Goal: Communication & Community: Answer question/provide support

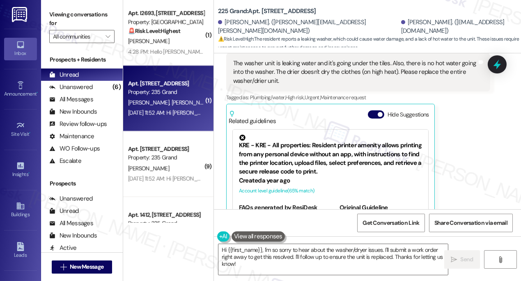
scroll to position [1532, 0]
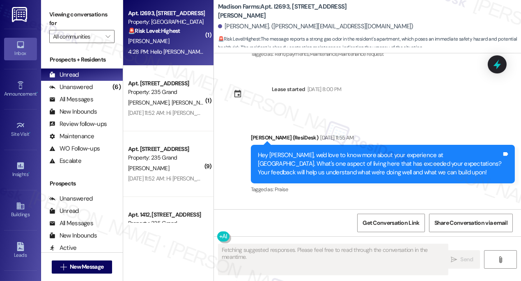
scroll to position [2675, 0]
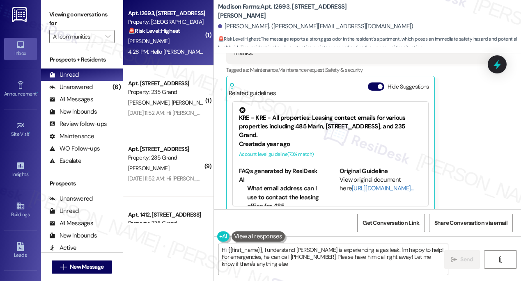
type textarea "Hi {{first_name}}, I understand [PERSON_NAME] is experiencing a gas leak. I'm h…"
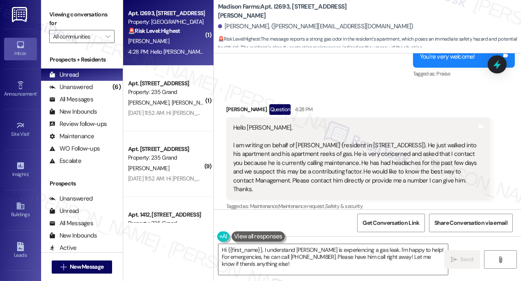
scroll to position [2526, 0]
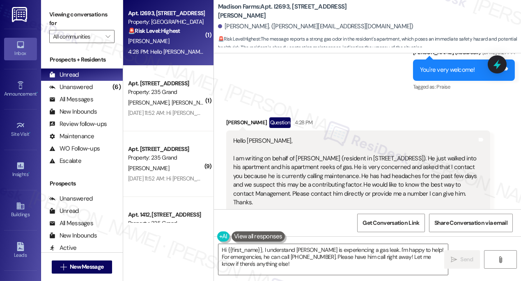
click at [297, 155] on div "Hello [PERSON_NAME], I am writing on behalf of [PERSON_NAME] (resident in [STRE…" at bounding box center [355, 172] width 244 height 70
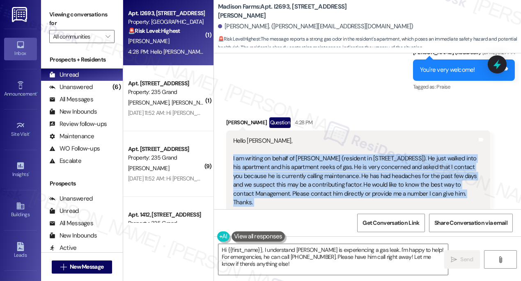
click at [297, 155] on div "Hello [PERSON_NAME], I am writing on behalf of [PERSON_NAME] (resident in [STRE…" at bounding box center [355, 172] width 244 height 70
click at [298, 152] on div "Hello [PERSON_NAME], I am writing on behalf of [PERSON_NAME] (resident in [STRE…" at bounding box center [355, 172] width 244 height 70
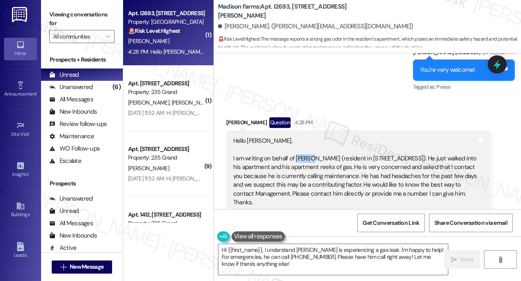
click at [298, 152] on div "Hello [PERSON_NAME], I am writing on behalf of [PERSON_NAME] (resident in [STRE…" at bounding box center [355, 172] width 244 height 70
click at [268, 153] on div "Hello [PERSON_NAME], I am writing on behalf of [PERSON_NAME] (resident in [STRE…" at bounding box center [355, 172] width 244 height 70
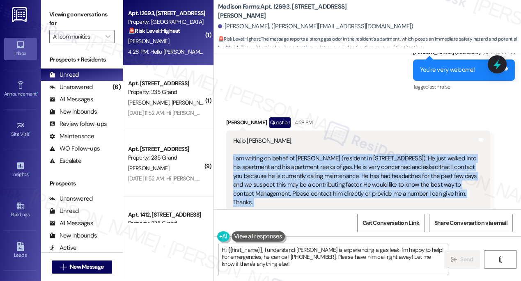
click at [268, 153] on div "Hello [PERSON_NAME], I am writing on behalf of [PERSON_NAME] (resident in [STRE…" at bounding box center [355, 172] width 244 height 70
click at [348, 153] on div "Hello [PERSON_NAME], I am writing on behalf of [PERSON_NAME] (resident in [STRE…" at bounding box center [355, 172] width 244 height 70
click at [408, 158] on div "Hello [PERSON_NAME], I am writing on behalf of [PERSON_NAME] (resident in [STRE…" at bounding box center [355, 172] width 244 height 70
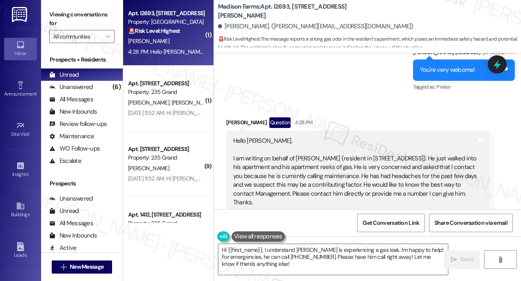
click at [236, 163] on div "Hello [PERSON_NAME], I am writing on behalf of [PERSON_NAME] (resident in [STRE…" at bounding box center [355, 172] width 244 height 70
click at [296, 168] on div "Hello [PERSON_NAME], I am writing on behalf of [PERSON_NAME] (resident in [STRE…" at bounding box center [355, 172] width 244 height 70
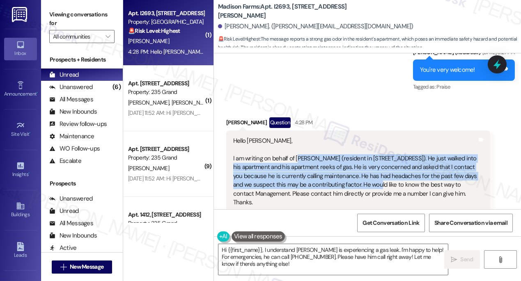
drag, startPoint x: 300, startPoint y: 148, endPoint x: 372, endPoint y: 178, distance: 77.9
click at [372, 178] on div "Hello [PERSON_NAME], I am writing on behalf of [PERSON_NAME] (resident in [STRE…" at bounding box center [355, 172] width 244 height 70
click at [373, 179] on div "Hello [PERSON_NAME], I am writing on behalf of [PERSON_NAME] (resident in [STRE…" at bounding box center [355, 172] width 244 height 70
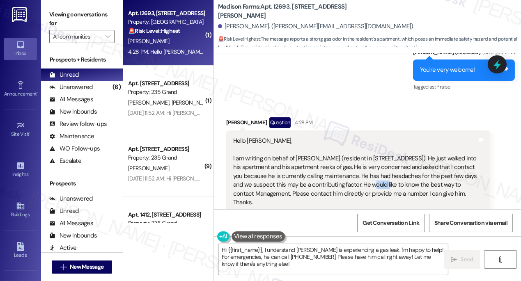
click at [373, 179] on div "Hello [PERSON_NAME], I am writing on behalf of [PERSON_NAME] (resident in [STRE…" at bounding box center [355, 172] width 244 height 70
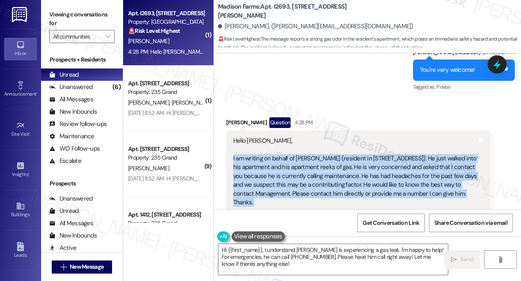
click at [373, 179] on div "Hello [PERSON_NAME], I am writing on behalf of [PERSON_NAME] (resident in [STRE…" at bounding box center [355, 172] width 244 height 70
click at [301, 165] on div "Hello [PERSON_NAME], I am writing on behalf of [PERSON_NAME] (resident in [STRE…" at bounding box center [355, 172] width 244 height 70
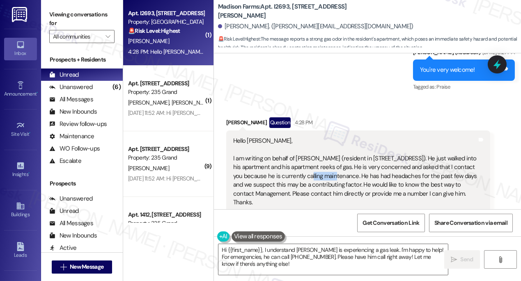
click at [301, 165] on div "Hello [PERSON_NAME], I am writing on behalf of [PERSON_NAME] (resident in [STRE…" at bounding box center [355, 172] width 244 height 70
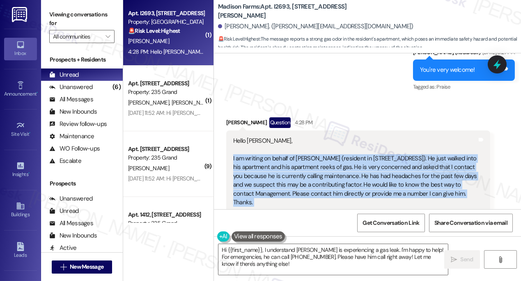
click at [301, 165] on div "Hello [PERSON_NAME], I am writing on behalf of [PERSON_NAME] (resident in [STRE…" at bounding box center [355, 172] width 244 height 70
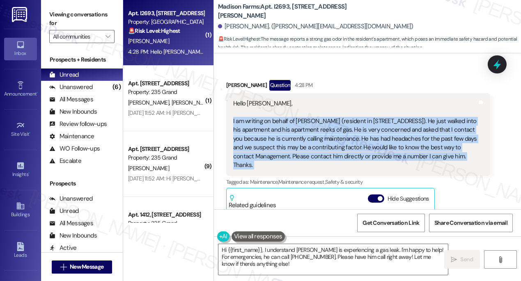
click at [274, 130] on div "Hello [PERSON_NAME], I am writing on behalf of [PERSON_NAME] (resident in [STRE…" at bounding box center [355, 134] width 244 height 70
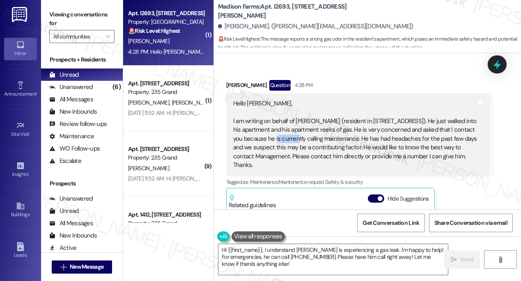
click at [274, 130] on div "Hello [PERSON_NAME], I am writing on behalf of [PERSON_NAME] (resident in [STRE…" at bounding box center [355, 134] width 244 height 70
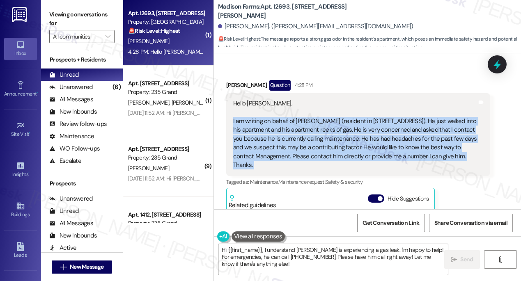
click at [274, 130] on div "Hello [PERSON_NAME], I am writing on behalf of [PERSON_NAME] (resident in [STRE…" at bounding box center [355, 134] width 244 height 70
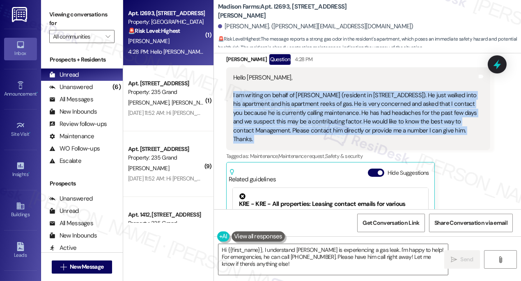
scroll to position [2526, 0]
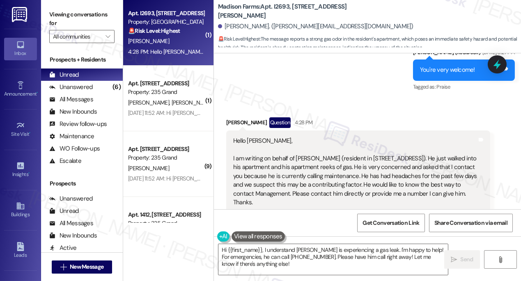
click at [318, 76] on div "Sent via SMS [PERSON_NAME] (ResiDesk) [DATE] 6:27 PM You're very welcome! Tags …" at bounding box center [367, 64] width 307 height 69
click at [265, 147] on div "Hello [PERSON_NAME], I am writing on behalf of [PERSON_NAME] (resident in [STRE…" at bounding box center [355, 172] width 244 height 70
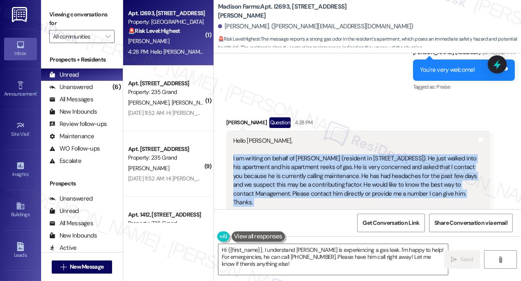
click at [265, 147] on div "Hello [PERSON_NAME], I am writing on behalf of [PERSON_NAME] (resident in [STRE…" at bounding box center [355, 172] width 244 height 70
click at [299, 152] on div "Hello [PERSON_NAME], I am writing on behalf of [PERSON_NAME] (resident in [STRE…" at bounding box center [355, 172] width 244 height 70
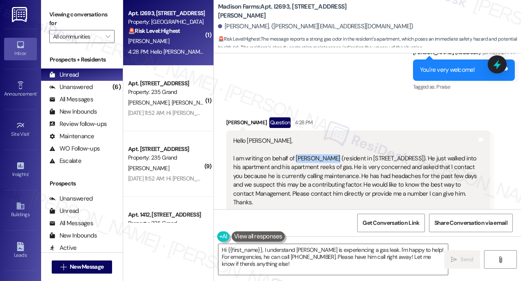
drag, startPoint x: 295, startPoint y: 148, endPoint x: 327, endPoint y: 148, distance: 31.2
click at [327, 148] on div "Hello [PERSON_NAME], I am writing on behalf of [PERSON_NAME] (resident in [STRE…" at bounding box center [355, 172] width 244 height 70
copy div "[PERSON_NAME]"
click at [88, 262] on button " New Message" at bounding box center [82, 267] width 61 height 13
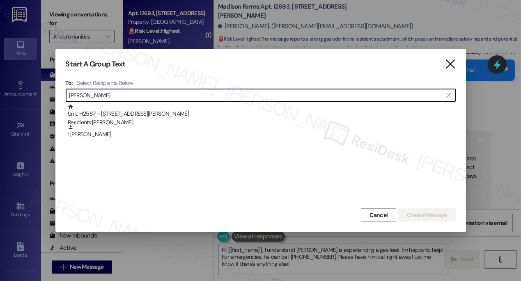
type input "[PERSON_NAME]"
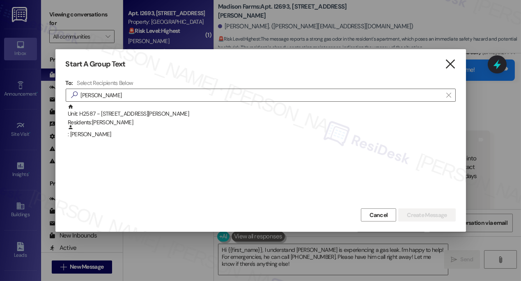
click at [451, 67] on icon "" at bounding box center [450, 64] width 11 height 9
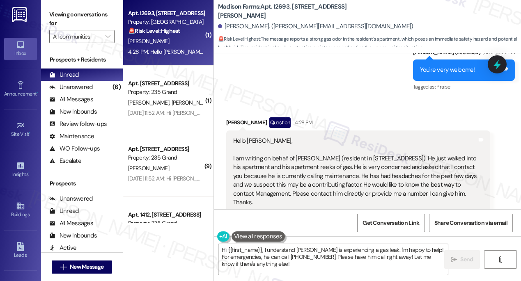
click at [292, 169] on div "Hello [PERSON_NAME], I am writing on behalf of [PERSON_NAME] (resident in [STRE…" at bounding box center [355, 172] width 244 height 70
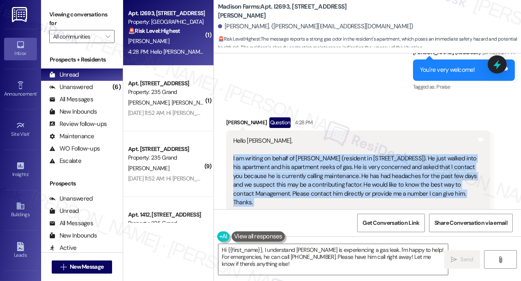
click at [292, 169] on div "Hello [PERSON_NAME], I am writing on behalf of [PERSON_NAME] (resident in [STRE…" at bounding box center [355, 172] width 244 height 70
click at [288, 257] on textarea "Hi {{first_name}}, I understand [PERSON_NAME] is experiencing a gas leak. I'm h…" at bounding box center [334, 259] width 230 height 31
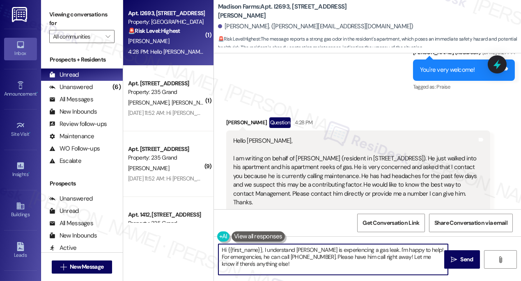
click at [288, 257] on textarea "Hi {{first_name}}, I understand [PERSON_NAME] is experiencing a gas leak. I'm h…" at bounding box center [334, 259] width 230 height 31
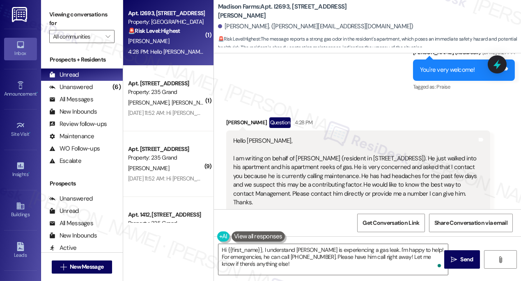
click at [341, 171] on div "Hello [PERSON_NAME], I am writing on behalf of [PERSON_NAME] (resident in [STRE…" at bounding box center [355, 172] width 244 height 70
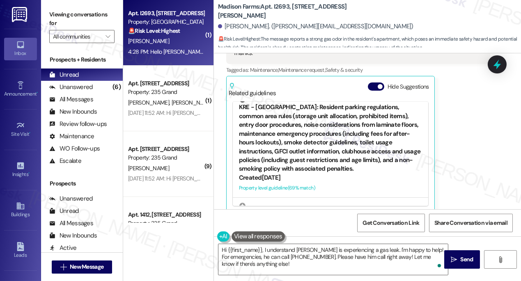
scroll to position [186, 0]
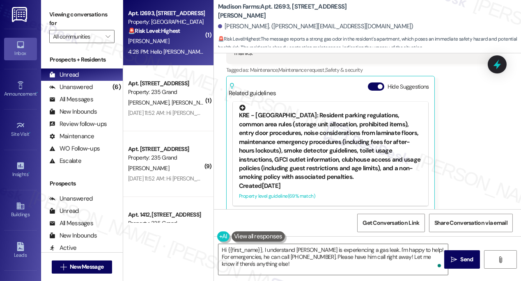
click at [315, 137] on div "KRE - [GEOGRAPHIC_DATA]: Resident parking regulations, common area rules (stora…" at bounding box center [330, 143] width 183 height 77
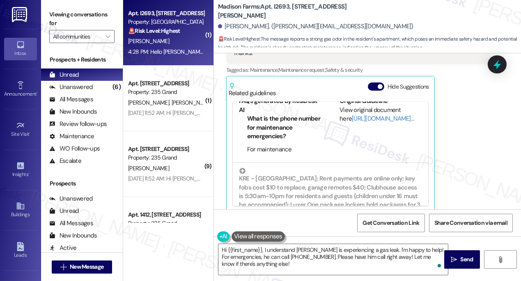
scroll to position [230, 0]
click at [359, 114] on link "[URL][DOMAIN_NAME]…" at bounding box center [383, 118] width 62 height 8
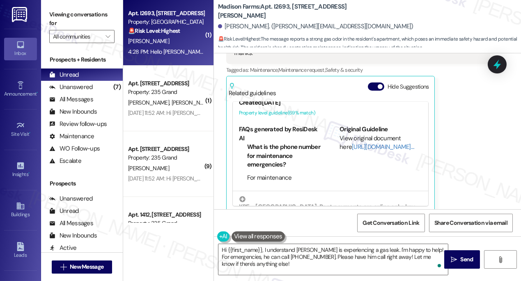
scroll to position [155, 0]
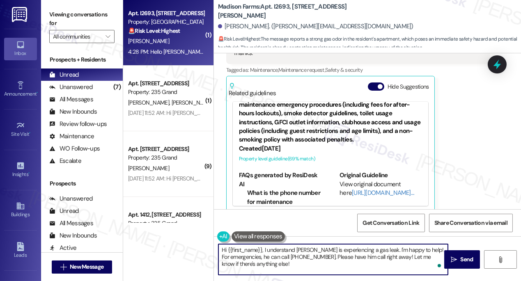
drag, startPoint x: 290, startPoint y: 255, endPoint x: 336, endPoint y: 254, distance: 45.6
click at [334, 254] on textarea "Hi {{first_name}}, I understand [PERSON_NAME] is experiencing a gas leak. I'm h…" at bounding box center [334, 259] width 230 height 31
click at [350, 249] on textarea "Hi {{first_name}}, I understand [PERSON_NAME] is experiencing a gas leak. I'm h…" at bounding box center [334, 259] width 230 height 31
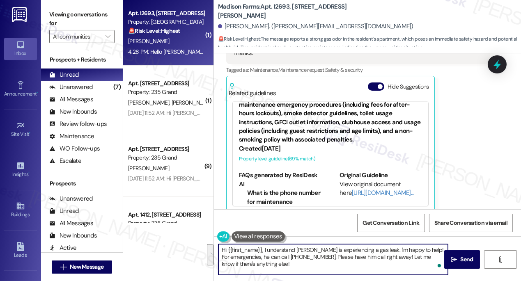
click at [383, 258] on textarea "Hi {{first_name}}, I understand [PERSON_NAME] is experiencing a gas leak. I'm h…" at bounding box center [334, 259] width 230 height 31
drag, startPoint x: 413, startPoint y: 249, endPoint x: 374, endPoint y: 249, distance: 39.0
click at [374, 249] on textarea "Hi {{first_name}}, I understand [PERSON_NAME] is experiencing a gas leak. I'm h…" at bounding box center [334, 259] width 230 height 31
click at [338, 259] on textarea "Hi {{first_name}}, I understand [PERSON_NAME] is experiencing a gas leak. I'll …" at bounding box center [334, 259] width 230 height 31
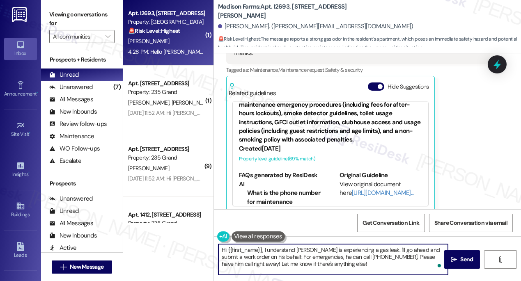
click at [338, 259] on textarea "Hi {{first_name}}, I understand [PERSON_NAME] is experiencing a gas leak. I'll …" at bounding box center [334, 259] width 230 height 31
click at [328, 264] on textarea "Hi {{first_name}}, I understand [PERSON_NAME] is experiencing a gas leak. I'll …" at bounding box center [334, 259] width 230 height 31
drag, startPoint x: 367, startPoint y: 256, endPoint x: 411, endPoint y: 269, distance: 45.8
click at [411, 269] on textarea "Hi {{first_name}}, I understand [PERSON_NAME] is experiencing a gas leak. I'll …" at bounding box center [334, 259] width 230 height 31
click at [372, 258] on textarea "Hi {{first_name}}, I understand [PERSON_NAME] is experiencing a gas leak. I'll …" at bounding box center [334, 259] width 230 height 31
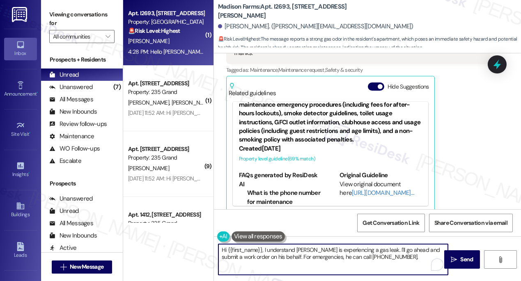
click at [294, 253] on textarea "Hi {{first_name}}, I understand [PERSON_NAME] is experiencing a gas leak. I'll …" at bounding box center [334, 259] width 230 height 31
click at [397, 255] on textarea "Hi {{first_name}}, I understand [PERSON_NAME] is experiencing a gas leak. I'll …" at bounding box center [334, 259] width 230 height 31
drag, startPoint x: 384, startPoint y: 255, endPoint x: 323, endPoint y: 253, distance: 61.2
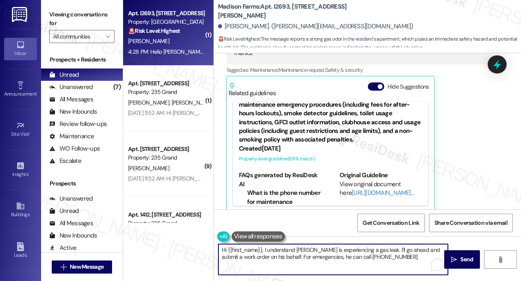
click at [323, 253] on textarea "Hi {{first_name}}, I understand [PERSON_NAME] is experiencing a gas leak. I'll …" at bounding box center [334, 259] width 230 height 31
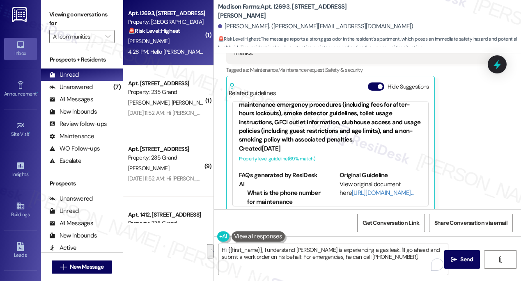
click at [59, 14] on label "Viewing conversations for" at bounding box center [81, 19] width 65 height 22
click at [283, 21] on div "[PERSON_NAME]. ([PERSON_NAME][EMAIL_ADDRESS][DOMAIN_NAME])" at bounding box center [369, 26] width 303 height 16
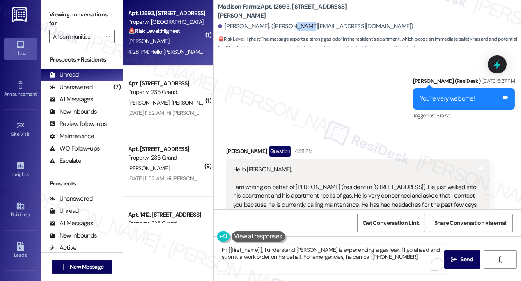
scroll to position [2488, 0]
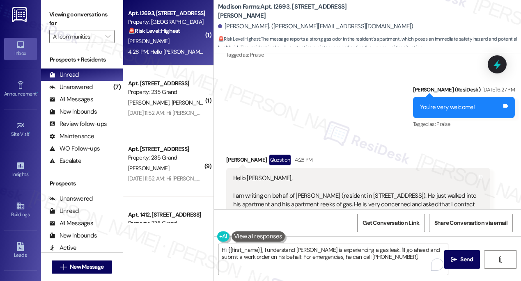
click at [56, 14] on label "Viewing conversations for" at bounding box center [81, 19] width 65 height 22
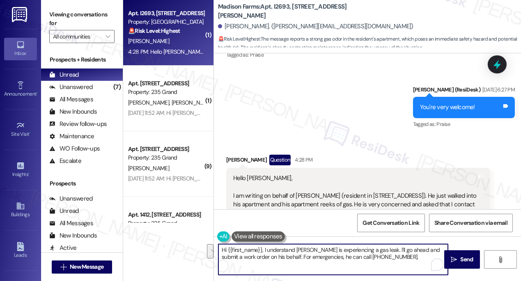
drag, startPoint x: 370, startPoint y: 249, endPoint x: 388, endPoint y: 260, distance: 20.4
click at [388, 260] on textarea "Hi {{first_name}}, I understand [PERSON_NAME] is experiencing a gas leak. I'll …" at bounding box center [334, 259] width 230 height 31
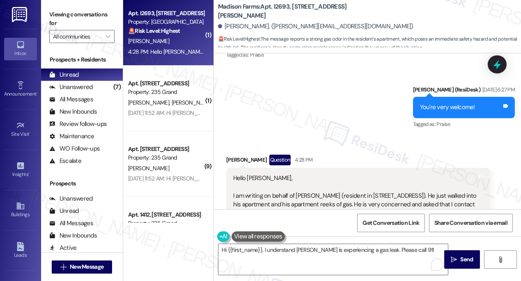
click at [60, 16] on label "Viewing conversations for" at bounding box center [81, 19] width 65 height 22
click at [413, 255] on textarea "Hi {{first_name}}, I understand [PERSON_NAME] is experiencing a gas leak. Pleas…" at bounding box center [334, 259] width 230 height 31
click at [57, 11] on label "Viewing conversations for" at bounding box center [81, 19] width 65 height 22
click at [419, 251] on textarea "Hi {{first_name}}, I understand [PERSON_NAME] is experiencing a gas leak. Pleas…" at bounding box center [334, 259] width 230 height 31
click at [53, 20] on label "Viewing conversations for" at bounding box center [81, 19] width 65 height 22
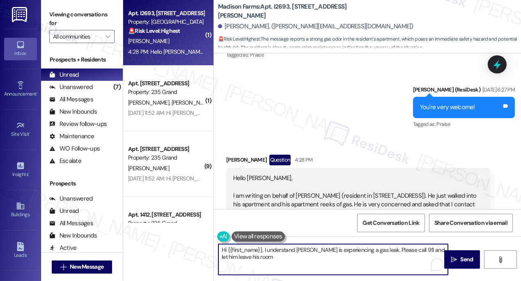
drag, startPoint x: 262, startPoint y: 258, endPoint x: 247, endPoint y: 256, distance: 14.8
click at [247, 256] on textarea "Hi {{first_name}}, I understand [PERSON_NAME] is experiencing a gas leak. Pleas…" at bounding box center [334, 259] width 230 height 31
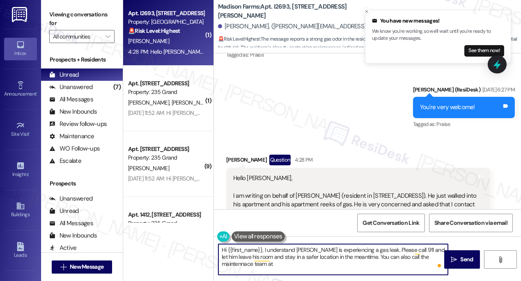
type textarea "Hi {{first_name}}, I understand [PERSON_NAME] is experiencing a gas leak. Pleas…"
click at [246, 234] on button at bounding box center [258, 237] width 53 height 10
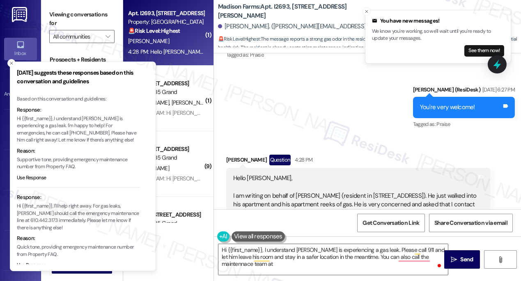
click at [38, 133] on p "Hi {{first_name}}, I understand [PERSON_NAME] is experiencing a gas leak. I'm h…" at bounding box center [78, 129] width 123 height 29
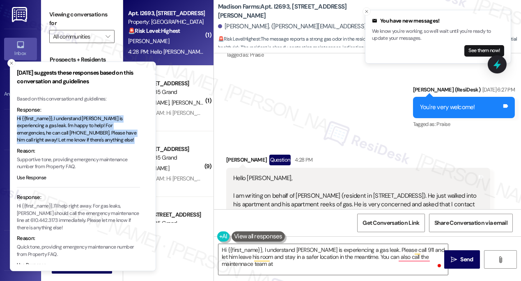
click at [38, 133] on p "Hi {{first_name}}, I understand [PERSON_NAME] is experiencing a gas leak. I'm h…" at bounding box center [78, 129] width 123 height 29
click at [40, 131] on p "Hi {{first_name}}, I understand [PERSON_NAME] is experiencing a gas leak. I'm h…" at bounding box center [78, 129] width 123 height 29
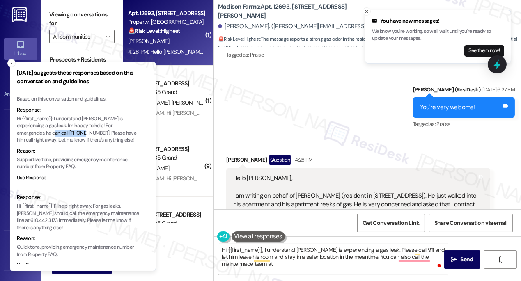
drag, startPoint x: 45, startPoint y: 133, endPoint x: 17, endPoint y: 131, distance: 27.5
click at [17, 131] on p "Hi {{first_name}}, I understand [PERSON_NAME] is experiencing a gas leak. I'm h…" at bounding box center [78, 129] width 123 height 29
copy p "610.442.3173."
click at [249, 265] on textarea "Hi {{first_name}}, I understand [PERSON_NAME] is experiencing a gas leak. Pleas…" at bounding box center [334, 259] width 230 height 31
click at [234, 261] on textarea "Hi {{first_name}}, I understand [PERSON_NAME] is experiencing a gas leak. Pleas…" at bounding box center [334, 259] width 230 height 31
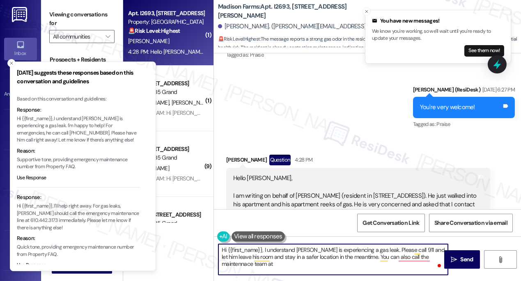
paste textarea "610.442.3173."
type textarea "Hi {{first_name}}, I understand [PERSON_NAME] is experiencing a gas leak. Pleas…"
click at [287, 264] on textarea "Hi {{first_name}}, I understand [PERSON_NAME] is experiencing a gas leak. Pleas…" at bounding box center [334, 259] width 230 height 31
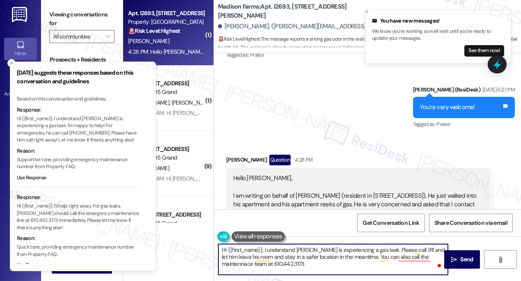
click at [287, 264] on textarea "Hi {{first_name}}, I understand [PERSON_NAME] is experiencing a gas leak. Pleas…" at bounding box center [334, 259] width 230 height 31
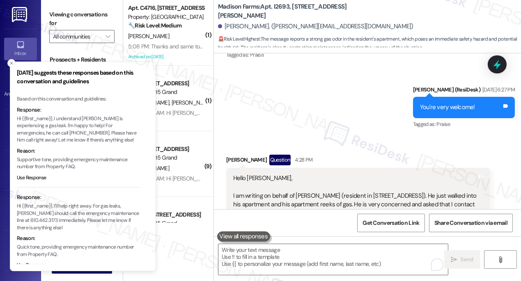
click at [55, 22] on label "Viewing conversations for" at bounding box center [81, 19] width 65 height 22
click at [9, 63] on icon "Close toast" at bounding box center [11, 63] width 5 height 5
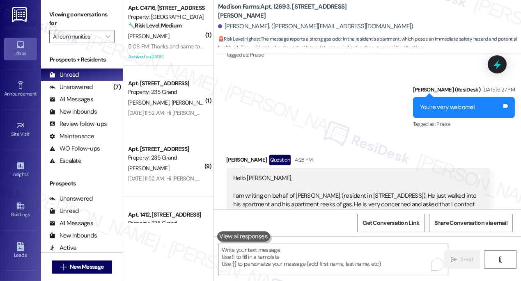
click at [60, 15] on label "Viewing conversations for" at bounding box center [81, 19] width 65 height 22
click at [303, 253] on textarea "To enrich screen reader interactions, please activate Accessibility in Grammarl…" at bounding box center [334, 259] width 230 height 31
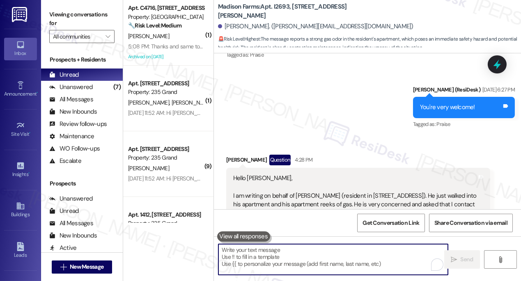
paste textarea "Hi {{first_name}}, I understand [PERSON_NAME] is experiencing a gas leak. Pleas…"
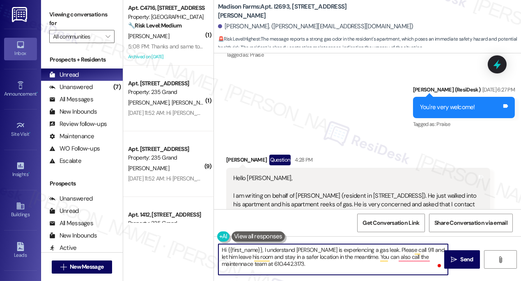
click at [234, 155] on div "[PERSON_NAME] Question 4:28 PM" at bounding box center [358, 161] width 264 height 13
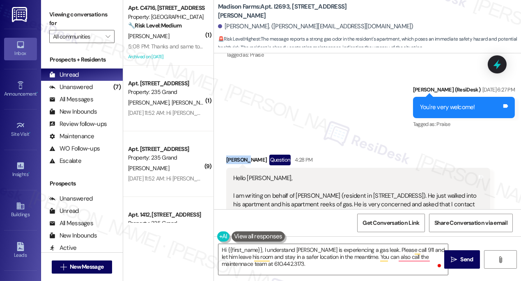
click at [234, 155] on div "[PERSON_NAME] Question 4:28 PM" at bounding box center [358, 161] width 264 height 13
click at [263, 250] on textarea "Hi {{first_name}}, I understand [PERSON_NAME] is experiencing a gas leak. Pleas…" at bounding box center [334, 259] width 230 height 31
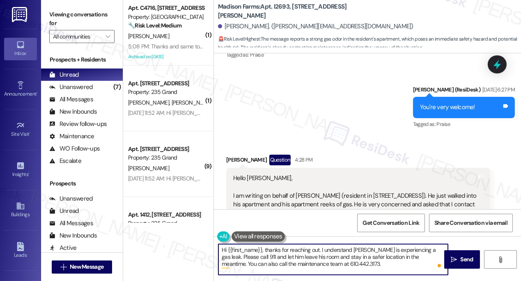
click at [336, 264] on textarea "Hi {{first_name}}, thanks for reaching out. I understand [PERSON_NAME] is exper…" at bounding box center [334, 259] width 230 height 31
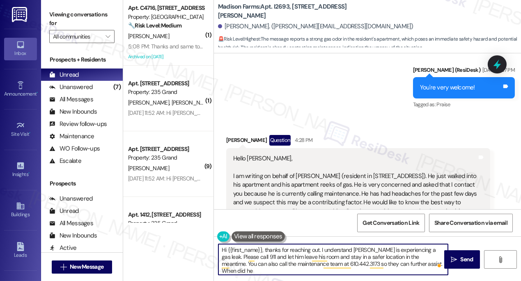
scroll to position [2526, 0]
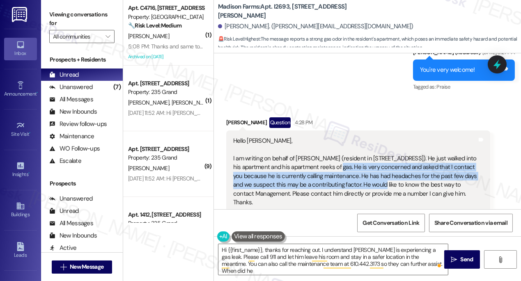
drag, startPoint x: 323, startPoint y: 161, endPoint x: 379, endPoint y: 176, distance: 57.6
click at [379, 176] on div "Hello [PERSON_NAME], I am writing on behalf of [PERSON_NAME] (resident in [STRE…" at bounding box center [355, 172] width 244 height 70
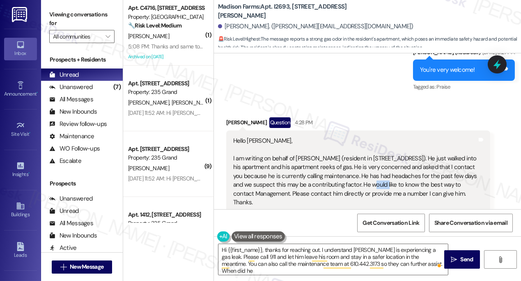
click at [379, 176] on div "Hello [PERSON_NAME], I am writing on behalf of [PERSON_NAME] (resident in [STRE…" at bounding box center [355, 172] width 244 height 70
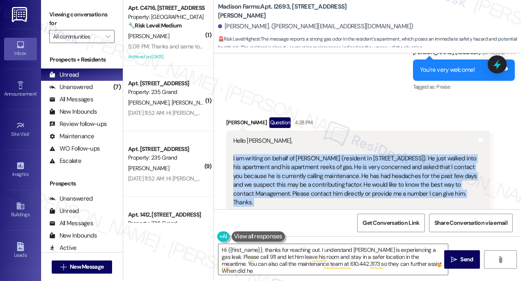
click at [379, 176] on div "Hello [PERSON_NAME], I am writing on behalf of [PERSON_NAME] (resident in [STRE…" at bounding box center [355, 172] width 244 height 70
click at [411, 173] on div "Hello [PERSON_NAME], I am writing on behalf of [PERSON_NAME] (resident in [STRE…" at bounding box center [355, 172] width 244 height 70
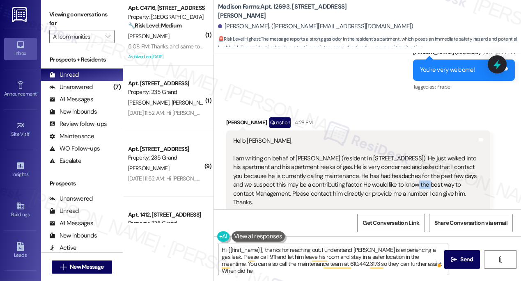
click at [411, 173] on div "Hello [PERSON_NAME], I am writing on behalf of [PERSON_NAME] (resident in [STRE…" at bounding box center [355, 172] width 244 height 70
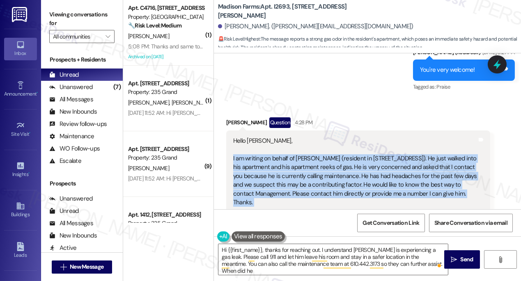
click at [411, 173] on div "Hello [PERSON_NAME], I am writing on behalf of [PERSON_NAME] (resident in [STRE…" at bounding box center [355, 172] width 244 height 70
click at [340, 179] on div "Hello [PERSON_NAME], I am writing on behalf of [PERSON_NAME] (resident in [STRE…" at bounding box center [355, 172] width 244 height 70
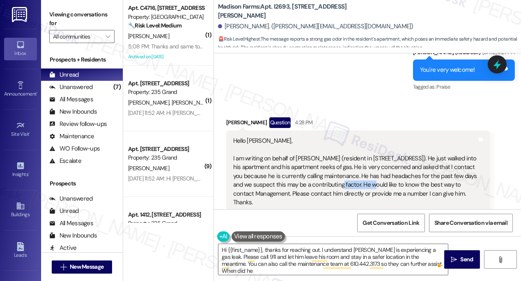
click at [340, 179] on div "Hello [PERSON_NAME], I am writing on behalf of [PERSON_NAME] (resident in [STRE…" at bounding box center [355, 172] width 244 height 70
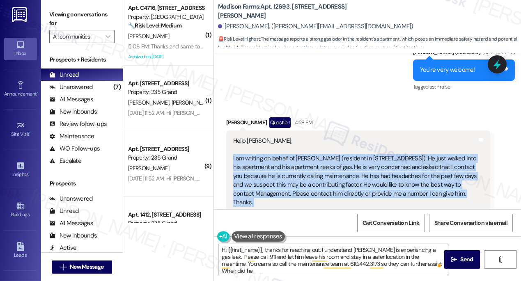
click at [340, 179] on div "Hello [PERSON_NAME], I am writing on behalf of [PERSON_NAME] (resident in [STRE…" at bounding box center [355, 172] width 244 height 70
click at [379, 177] on div "Hello [PERSON_NAME], I am writing on behalf of [PERSON_NAME] (resident in [STRE…" at bounding box center [355, 172] width 244 height 70
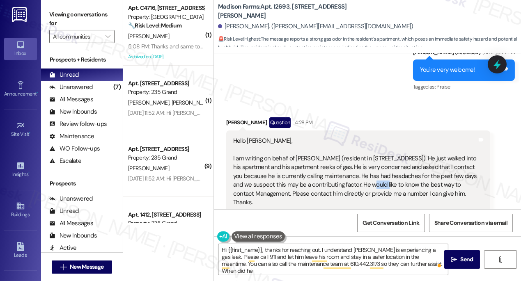
click at [379, 177] on div "Hello [PERSON_NAME], I am writing on behalf of [PERSON_NAME] (resident in [STRE…" at bounding box center [355, 172] width 244 height 70
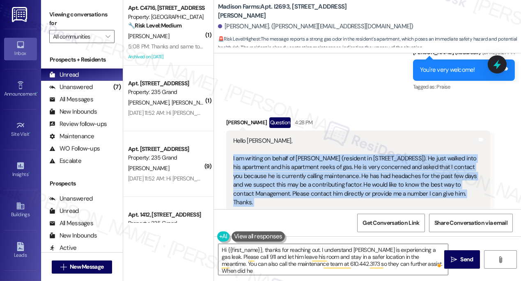
click at [379, 177] on div "Hello [PERSON_NAME], I am writing on behalf of [PERSON_NAME] (resident in [STRE…" at bounding box center [355, 172] width 244 height 70
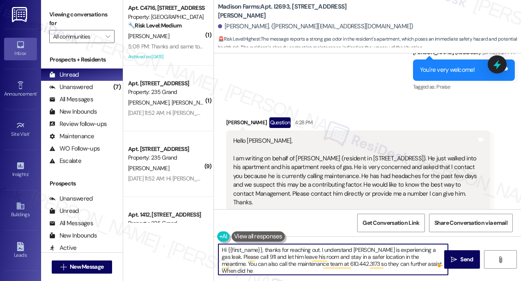
click at [418, 265] on textarea "Hi {{first_name}}, thanks for reaching out. I understand [PERSON_NAME] is exper…" at bounding box center [334, 259] width 230 height 31
drag, startPoint x: 418, startPoint y: 262, endPoint x: 387, endPoint y: 262, distance: 31.6
click at [387, 262] on textarea "Hi {{first_name}}, thanks for reaching out. I understand [PERSON_NAME] is exper…" at bounding box center [334, 259] width 230 height 31
type textarea "Hi {{first_name}}, thanks for reaching out. I understand [PERSON_NAME] is exper…"
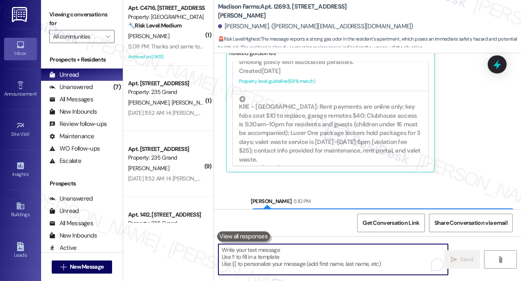
scroll to position [2750, 0]
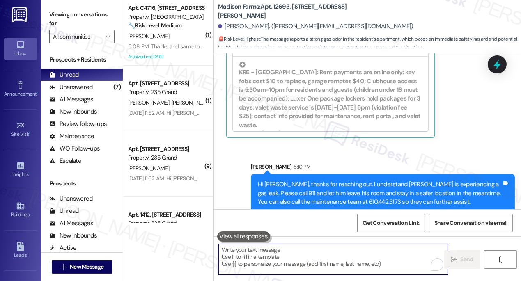
click at [323, 188] on div "Hi [PERSON_NAME], thanks for reaching out. I understand [PERSON_NAME] is experi…" at bounding box center [380, 193] width 244 height 26
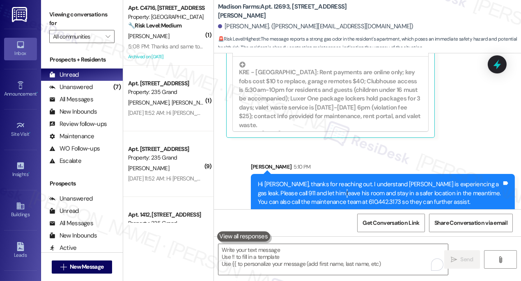
click at [323, 188] on div "Hi [PERSON_NAME], thanks for reaching out. I understand [PERSON_NAME] is experi…" at bounding box center [380, 193] width 244 height 26
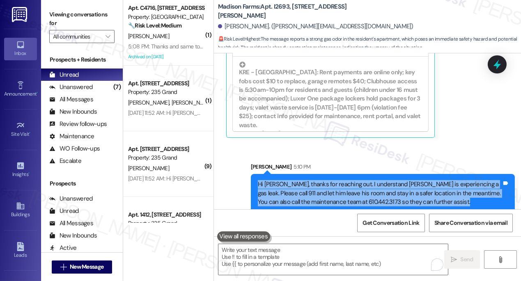
click at [323, 188] on div "Hi [PERSON_NAME], thanks for reaching out. I understand [PERSON_NAME] is experi…" at bounding box center [380, 193] width 244 height 26
click at [314, 185] on div "Hi [PERSON_NAME], thanks for reaching out. I understand [PERSON_NAME] is experi…" at bounding box center [380, 193] width 244 height 26
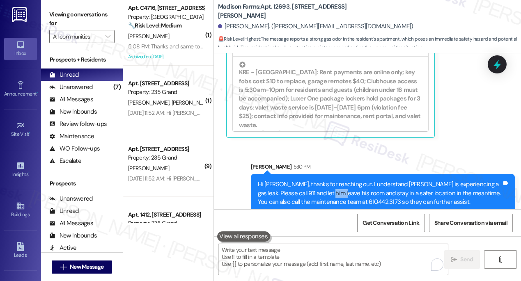
click at [314, 185] on div "Hi [PERSON_NAME], thanks for reaching out. I understand [PERSON_NAME] is experi…" at bounding box center [380, 193] width 244 height 26
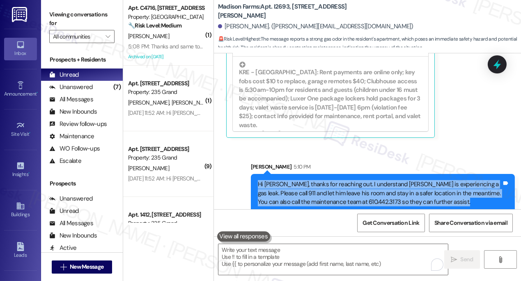
click at [314, 185] on div "Hi [PERSON_NAME], thanks for reaching out. I understand [PERSON_NAME] is experi…" at bounding box center [380, 193] width 244 height 26
click at [405, 182] on div "Hi [PERSON_NAME], thanks for reaching out. I understand [PERSON_NAME] is experi…" at bounding box center [380, 193] width 244 height 26
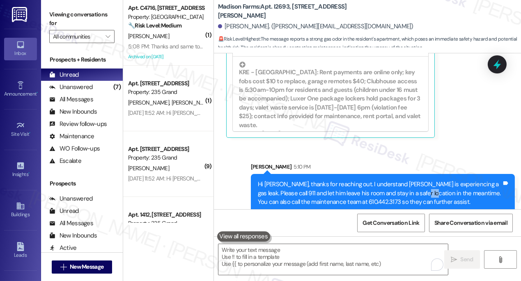
click at [405, 182] on div "Hi [PERSON_NAME], thanks for reaching out. I understand [PERSON_NAME] is experi…" at bounding box center [380, 193] width 244 height 26
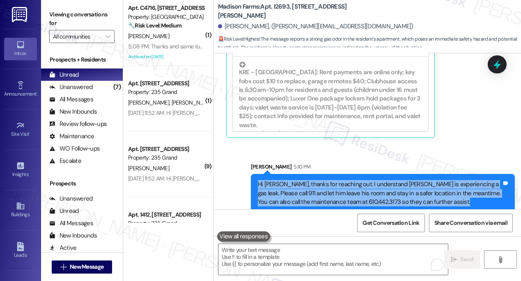
click at [405, 182] on div "Hi [PERSON_NAME], thanks for reaching out. I understand [PERSON_NAME] is experi…" at bounding box center [380, 193] width 244 height 26
click at [319, 191] on div "Hi [PERSON_NAME], thanks for reaching out. I understand [PERSON_NAME] is experi…" at bounding box center [380, 193] width 244 height 26
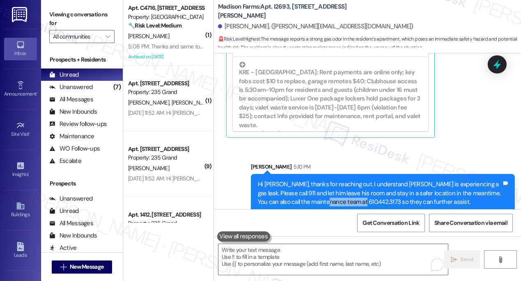
click at [319, 191] on div "Hi [PERSON_NAME], thanks for reaching out. I understand [PERSON_NAME] is experi…" at bounding box center [380, 193] width 244 height 26
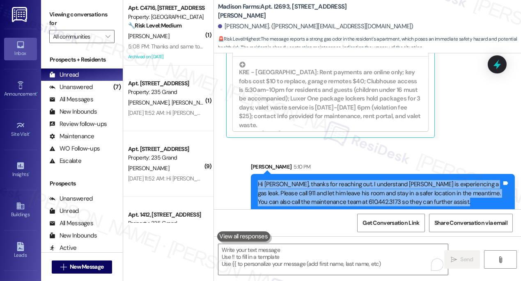
click at [319, 191] on div "Hi [PERSON_NAME], thanks for reaching out. I understand [PERSON_NAME] is experi…" at bounding box center [380, 193] width 244 height 26
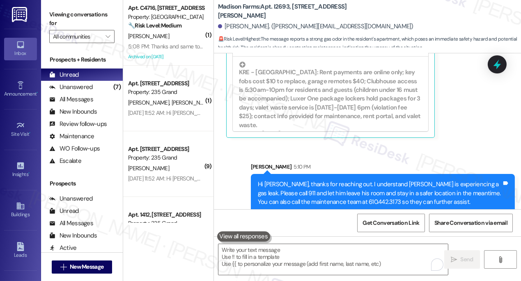
click at [441, 132] on div "Received via SMS [PERSON_NAME] Question 4:28 PM Hello [PERSON_NAME], I am writi…" at bounding box center [358, 15] width 276 height 257
click at [57, 11] on label "Viewing conversations for" at bounding box center [81, 19] width 65 height 22
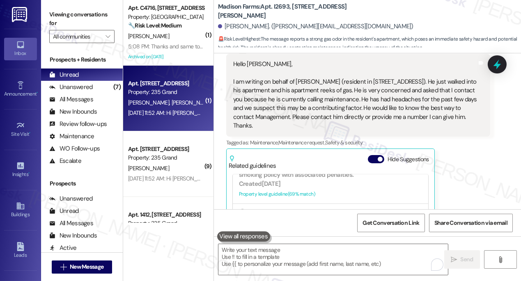
scroll to position [2601, 0]
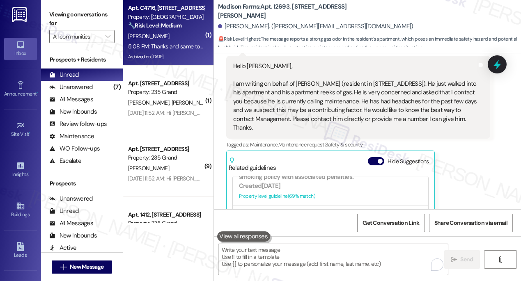
click at [181, 44] on div "5:08 PM: Thanks and same to you. 🌻🌈🦋 5:08 PM: Thanks and same to you. 🌻🌈🦋" at bounding box center [180, 46] width 104 height 7
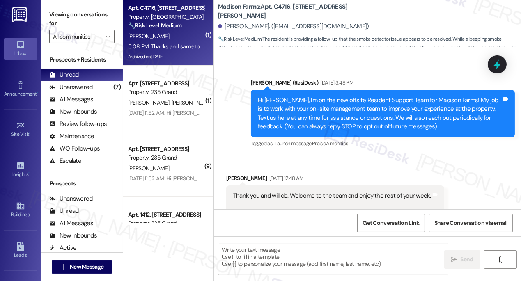
scroll to position [4981, 0]
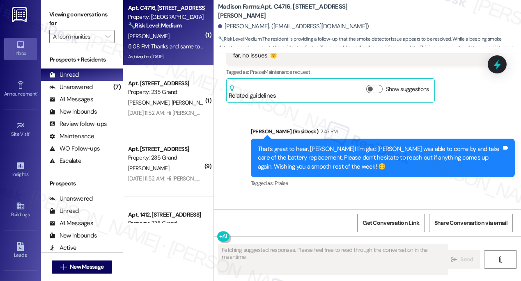
click at [290, 145] on div "That’s great to hear, [PERSON_NAME]! I’m glad [PERSON_NAME] was able to come by…" at bounding box center [380, 158] width 244 height 26
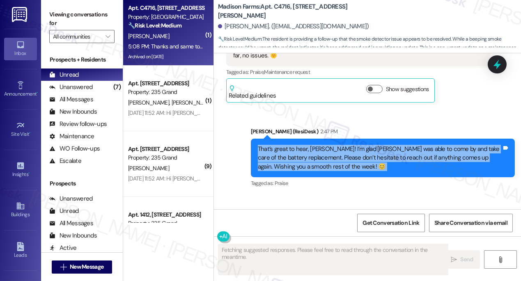
click at [290, 145] on div "That’s great to hear, [PERSON_NAME]! I’m glad [PERSON_NAME] was able to come by…" at bounding box center [380, 158] width 244 height 26
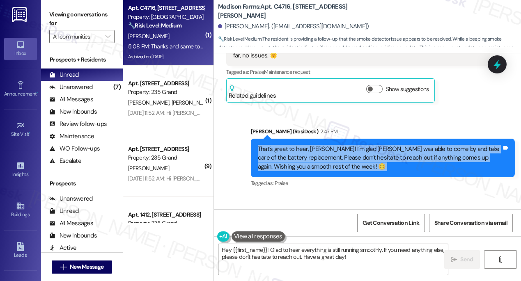
type textarea "Hey {{first_name}}! Glad to hear everything is still running smoothly. If you n…"
click at [304, 145] on div "That’s great to hear, [PERSON_NAME]! I’m glad [PERSON_NAME] was able to come by…" at bounding box center [380, 158] width 244 height 26
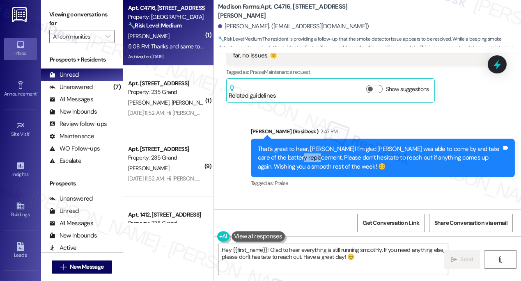
click at [304, 145] on div "That’s great to hear, [PERSON_NAME]! I’m glad [PERSON_NAME] was able to come by…" at bounding box center [380, 158] width 244 height 26
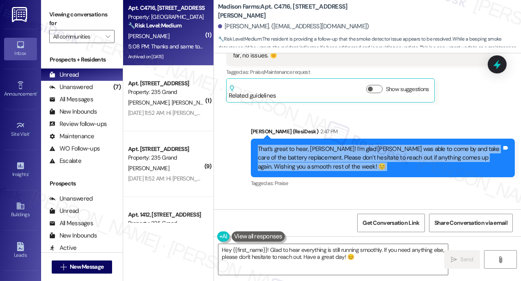
click at [304, 145] on div "That’s great to hear, [PERSON_NAME]! I’m glad [PERSON_NAME] was able to come by…" at bounding box center [380, 158] width 244 height 26
click at [299, 251] on textarea "Hey {{first_name}}! Glad to hear everything is still running smoothly. If you n…" at bounding box center [334, 259] width 230 height 31
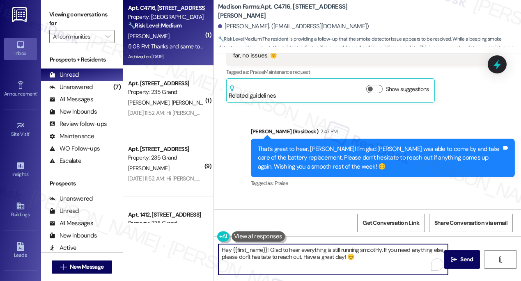
click at [299, 251] on textarea "Hey {{first_name}}! Glad to hear everything is still running smoothly. If you n…" at bounding box center [334, 259] width 230 height 31
click at [297, 251] on textarea "Hey {{first_name}}! Glad to hear everything is still running smoothly. If you n…" at bounding box center [334, 259] width 230 height 31
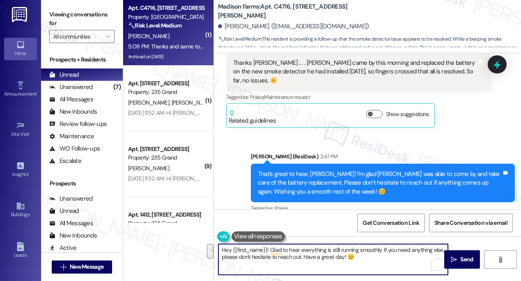
scroll to position [4944, 0]
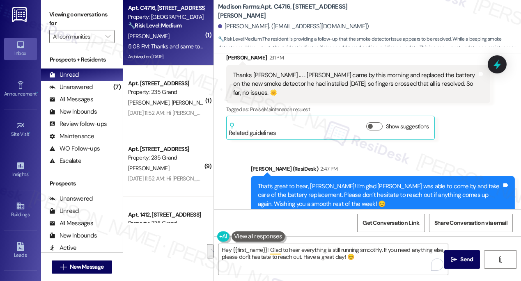
click at [57, 22] on label "Viewing conversations for" at bounding box center [81, 19] width 65 height 22
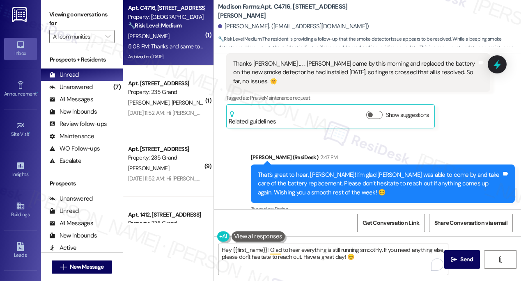
scroll to position [4982, 0]
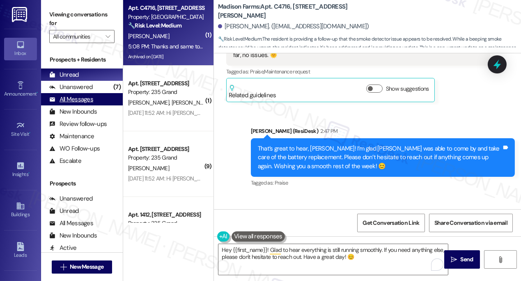
click at [90, 97] on div "All Messages" at bounding box center [71, 99] width 44 height 9
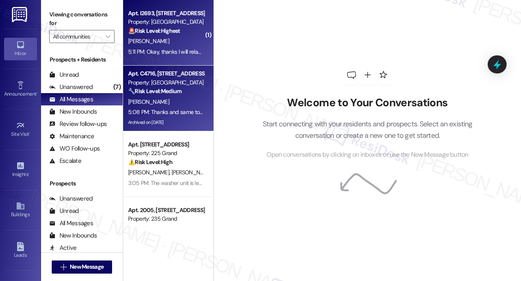
click at [183, 47] on div "5:11 PM: Okay, thanks I will relay that to him. 5:11 PM: Okay, thanks I will re…" at bounding box center [166, 52] width 78 height 10
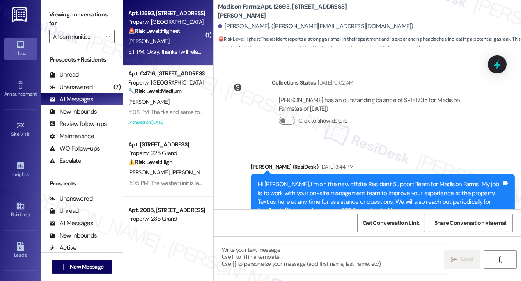
scroll to position [2718, 0]
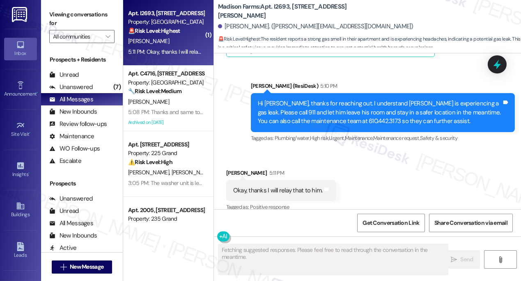
click at [279, 10] on b "Madison Farms: Apt. I2693, [STREET_ADDRESS][PERSON_NAME]" at bounding box center [300, 11] width 164 height 18
copy b "I2693"
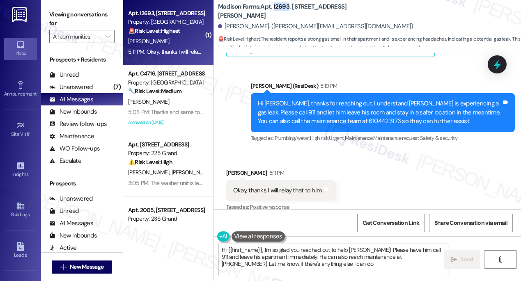
type textarea "Hi {{first_name}}, I'm so glad you reached out to help [PERSON_NAME]! Please ha…"
click at [53, 12] on label "Viewing conversations for" at bounding box center [81, 19] width 65 height 22
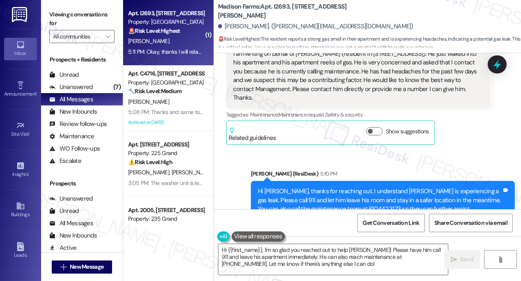
scroll to position [2569, 0]
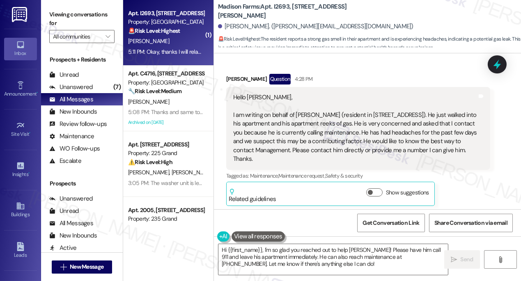
click at [364, 102] on div "Hello [PERSON_NAME], I am writing on behalf of [PERSON_NAME] (resident in [STRE…" at bounding box center [355, 128] width 244 height 70
drag, startPoint x: 295, startPoint y: 105, endPoint x: 328, endPoint y: 104, distance: 33.7
click at [328, 104] on div "Hello [PERSON_NAME], I am writing on behalf of [PERSON_NAME] (resident in [STRE…" at bounding box center [355, 128] width 244 height 70
click at [324, 104] on div "Hello [PERSON_NAME], I am writing on behalf of [PERSON_NAME] (resident in [STRE…" at bounding box center [355, 128] width 244 height 70
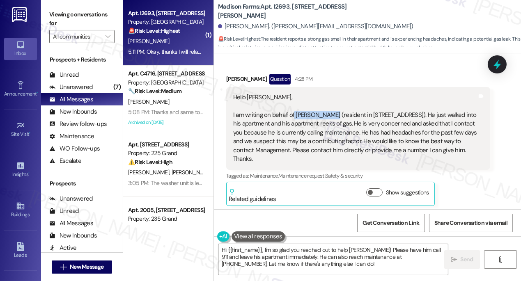
drag, startPoint x: 295, startPoint y: 105, endPoint x: 326, endPoint y: 103, distance: 31.7
click at [326, 103] on div "Hello [PERSON_NAME], I am writing on behalf of [PERSON_NAME] (resident in [STRE…" at bounding box center [355, 128] width 244 height 70
copy div "[PERSON_NAME]"
click at [99, 267] on span "New Message" at bounding box center [87, 267] width 34 height 9
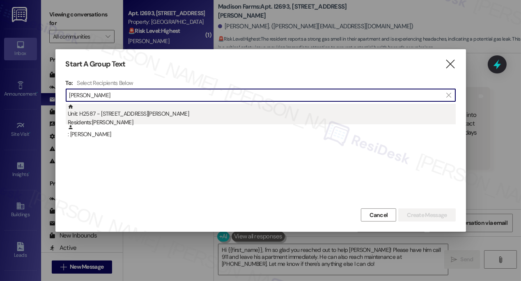
type input "[PERSON_NAME]"
click at [114, 111] on div "Unit: H2587 - 4883 [PERSON_NAME] Road Residents: [PERSON_NAME]" at bounding box center [262, 115] width 388 height 23
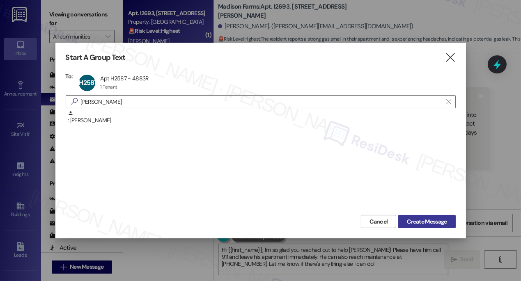
click at [426, 218] on span "Create Message" at bounding box center [427, 222] width 40 height 9
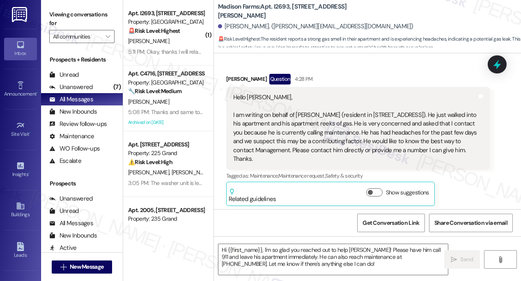
type textarea "Fetching suggested responses. Please feel free to read through the conversation…"
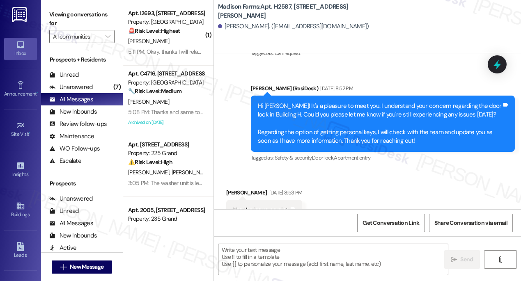
type textarea "Fetching suggested responses. Please feel free to read through the conversation…"
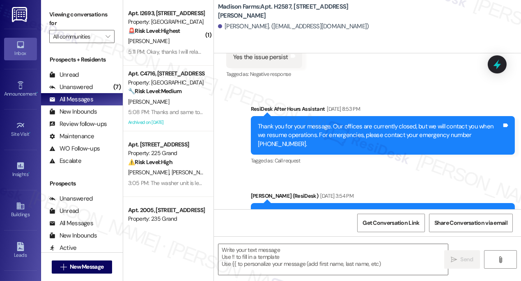
scroll to position [511, 0]
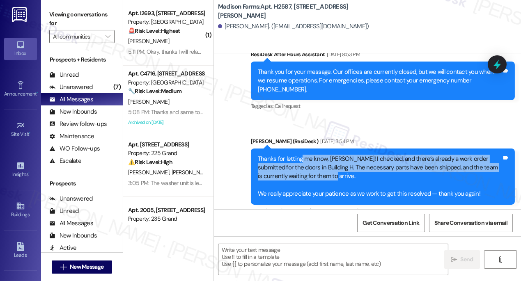
drag, startPoint x: 300, startPoint y: 145, endPoint x: 337, endPoint y: 157, distance: 39.1
click at [337, 157] on div "Thanks for letting me know, [PERSON_NAME]! I checked, and there’s already a wor…" at bounding box center [380, 177] width 244 height 44
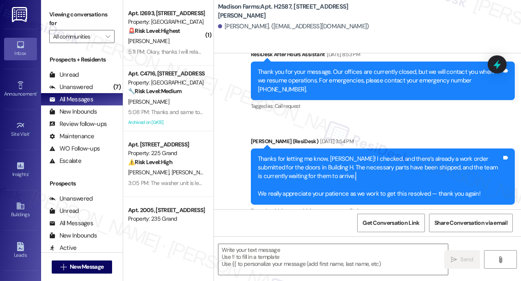
click at [337, 157] on div "Thanks for letting me know, [PERSON_NAME]! I checked, and there’s already a wor…" at bounding box center [380, 177] width 244 height 44
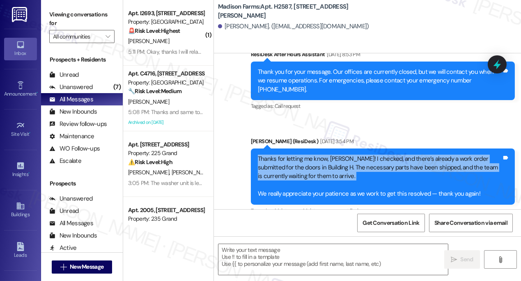
click at [337, 157] on div "Thanks for letting me know, [PERSON_NAME]! I checked, and there’s already a wor…" at bounding box center [380, 177] width 244 height 44
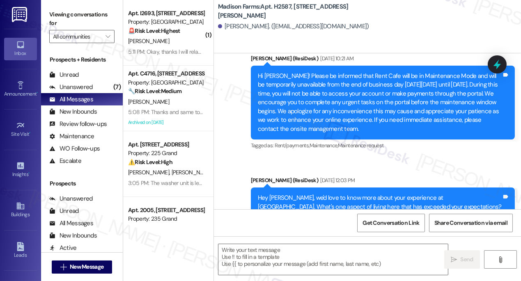
scroll to position [769, 0]
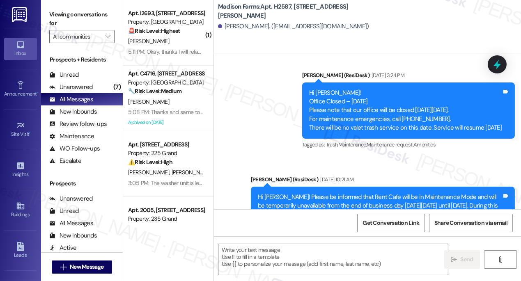
click at [283, 13] on b "Madison Farms: Apt. H2587, [STREET_ADDRESS][PERSON_NAME]" at bounding box center [300, 11] width 164 height 18
copy b "H2587"
click at [56, 10] on label "Viewing conversations for" at bounding box center [81, 19] width 65 height 22
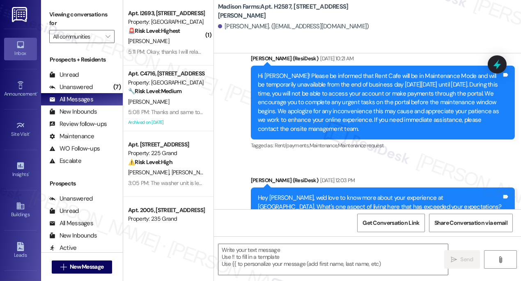
scroll to position [992, 0]
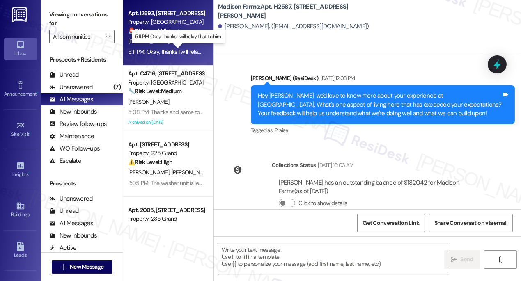
click at [182, 54] on div "5:11 PM: Okay, thanks I will relay that to him. 5:11 PM: Okay, thanks I will re…" at bounding box center [178, 51] width 101 height 7
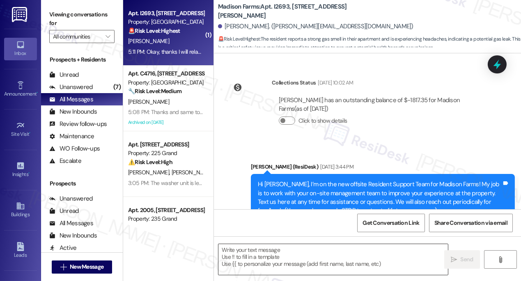
scroll to position [2718, 0]
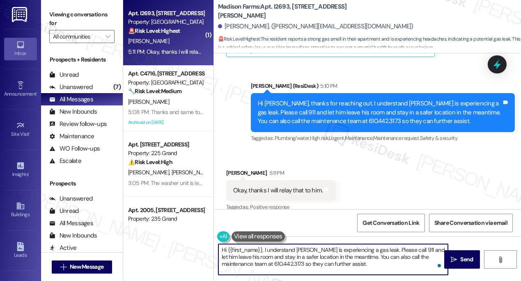
click at [243, 251] on textarea "Hi {{first_name}}, I understand [PERSON_NAME] is experiencing a gas leak. Pleas…" at bounding box center [334, 259] width 230 height 31
type textarea "Thank you! Upon checking our system, our team has already opened a work order f…"
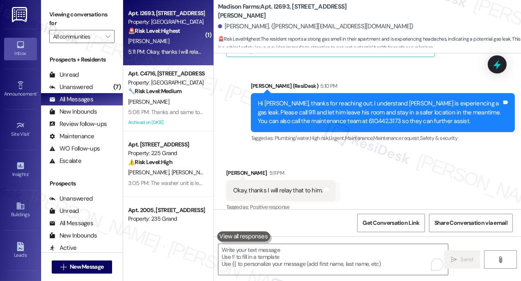
click at [51, 18] on label "Viewing conversations for" at bounding box center [81, 19] width 65 height 22
click at [283, 251] on textarea "To enrich screen reader interactions, please activate Accessibility in Grammarl…" at bounding box center [334, 259] width 230 height 31
drag, startPoint x: 55, startPoint y: 15, endPoint x: 60, endPoint y: 17, distance: 5.6
click at [55, 15] on label "Viewing conversations for" at bounding box center [81, 19] width 65 height 22
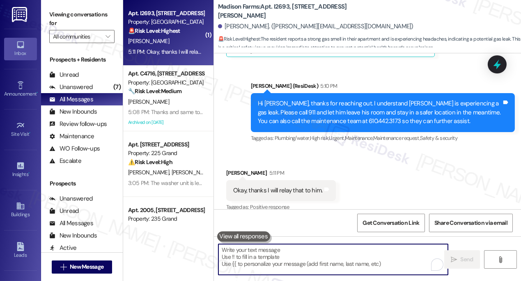
click at [289, 259] on textarea "To enrich screen reader interactions, please activate Accessibility in Grammarl…" at bounding box center [334, 259] width 230 height 31
paste textarea "Thank you, [PERSON_NAME]! I checked our system and saw that the team has alread…"
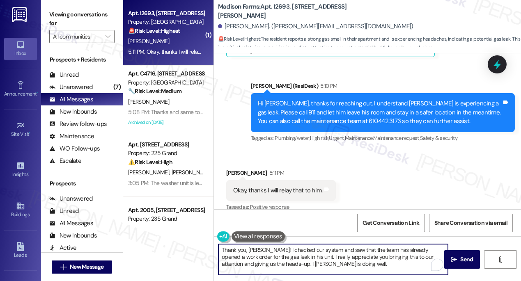
click at [262, 250] on textarea "Thank you, [PERSON_NAME]! I checked our system and saw that the team has alread…" at bounding box center [334, 259] width 230 height 31
click at [320, 253] on textarea "Thank you, [PERSON_NAME]! I checked our system and saw that the team has alread…" at bounding box center [334, 259] width 230 height 31
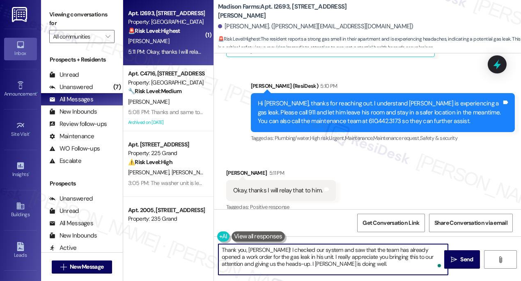
click at [320, 253] on textarea "Thank you, [PERSON_NAME]! I checked our system and saw that the team has alread…" at bounding box center [334, 259] width 230 height 31
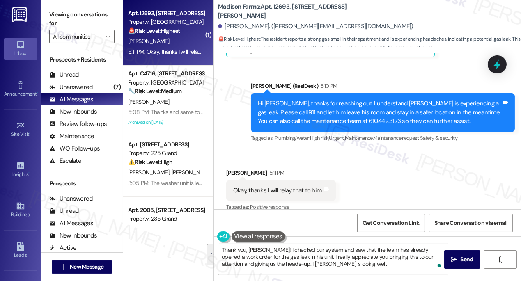
click at [387, 198] on div "Received via SMS [PERSON_NAME] 5:11 PM Okay, thanks I will relay that to him. T…" at bounding box center [367, 184] width 307 height 69
click at [384, 250] on textarea "Thank you, [PERSON_NAME]! I checked our system and saw that the team has alread…" at bounding box center [334, 259] width 230 height 31
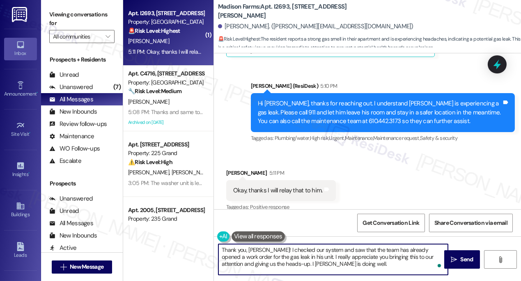
click at [384, 250] on textarea "Thank you, [PERSON_NAME]! I checked our system and saw that the team has alread…" at bounding box center [334, 259] width 230 height 31
drag, startPoint x: 384, startPoint y: 250, endPoint x: 363, endPoint y: 253, distance: 20.7
click at [384, 250] on textarea "Thank you, [PERSON_NAME]! I checked our system and saw that the team has alread…" at bounding box center [334, 259] width 230 height 31
click at [315, 255] on textarea "Thank you, [PERSON_NAME]! I checked our system and saw that the team has alread…" at bounding box center [334, 259] width 230 height 31
click at [336, 266] on textarea "Thank you, [PERSON_NAME]! I checked our system and saw that the team has alread…" at bounding box center [334, 259] width 230 height 31
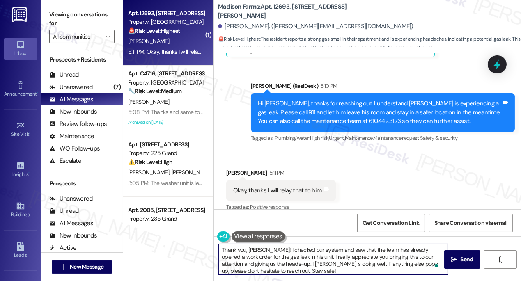
type textarea "Thank you, [PERSON_NAME]! I checked our system and saw that the team has alread…"
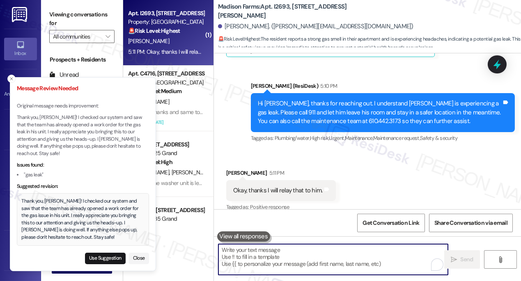
click at [69, 207] on div "Thank you, [PERSON_NAME]! I checked our system and saw that the team has alread…" at bounding box center [83, 219] width 123 height 43
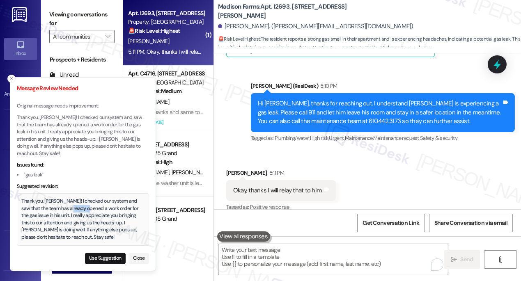
click at [69, 207] on div "Thank you, [PERSON_NAME]! I checked our system and saw that the team has alread…" at bounding box center [83, 219] width 123 height 43
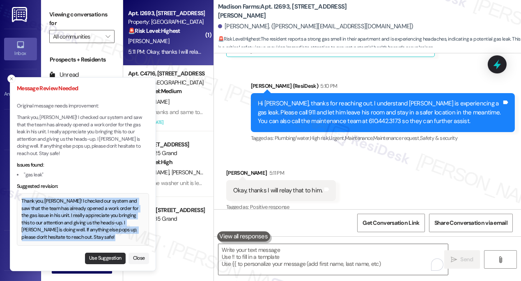
click at [102, 258] on button "Use Suggestion" at bounding box center [105, 259] width 41 height 12
type textarea "Thank you, [PERSON_NAME]! I checked our system and saw that the team has alread…"
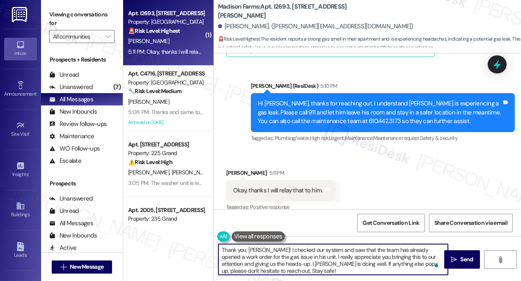
click at [301, 271] on textarea "Thank you, [PERSON_NAME]! I checked our system and saw that the team has alread…" at bounding box center [334, 259] width 230 height 31
click at [454, 261] on icon "" at bounding box center [454, 260] width 6 height 7
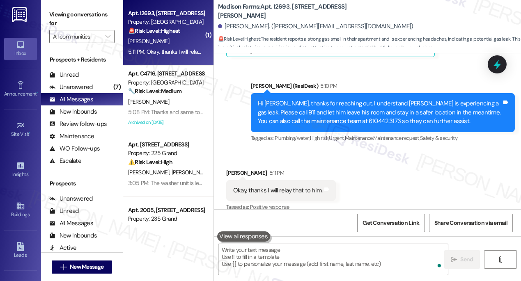
scroll to position [2803, 0]
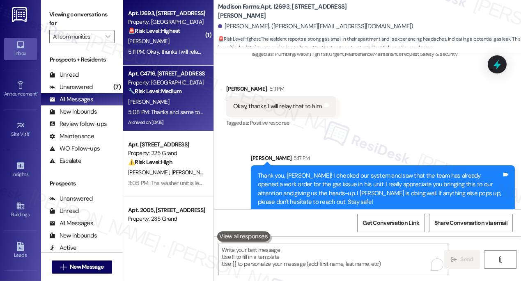
click at [170, 97] on div "[PERSON_NAME]" at bounding box center [166, 102] width 78 height 10
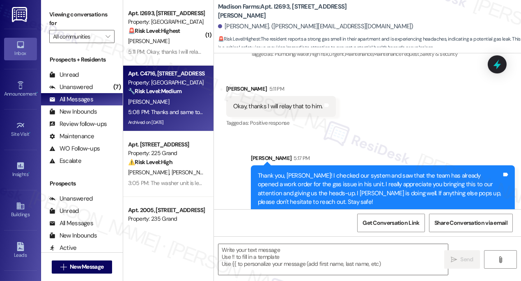
type textarea "Fetching suggested responses. Please feel free to read through the conversation…"
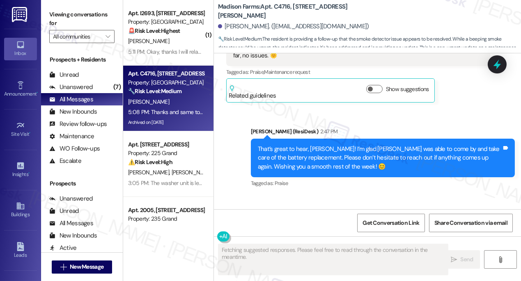
scroll to position [4982, 0]
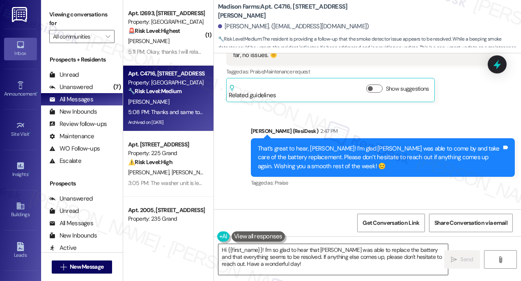
click at [288, 253] on textarea "Hi {{first_name}}! I'm so glad to hear that [PERSON_NAME] was able to replace t…" at bounding box center [334, 259] width 230 height 31
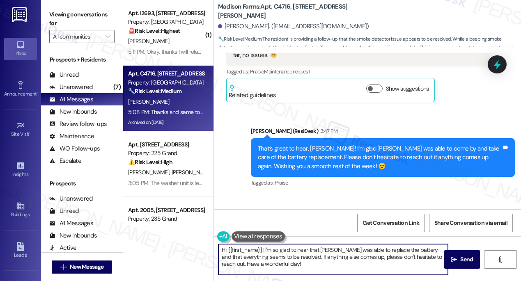
click at [288, 253] on textarea "Hi {{first_name}}! I'm so glad to hear that [PERSON_NAME] was able to replace t…" at bounding box center [334, 259] width 230 height 31
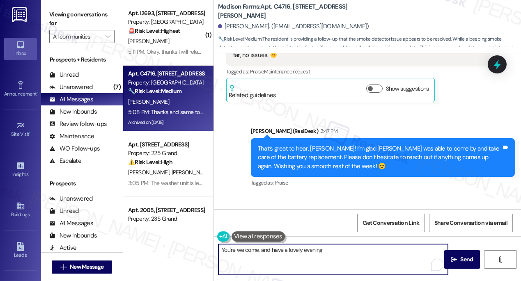
click at [326, 251] on textarea "You're welcome, and have a lovely evening" at bounding box center [334, 259] width 230 height 31
click at [242, 214] on div "[PERSON_NAME] 5:08 PM" at bounding box center [280, 220] width 108 height 12
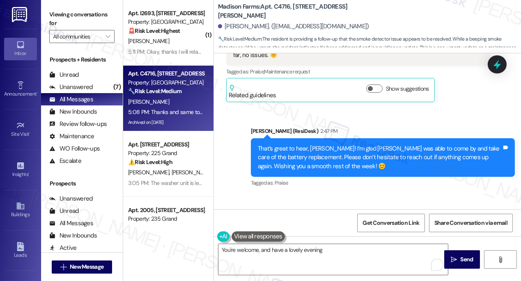
click at [242, 214] on div "[PERSON_NAME] 5:08 PM" at bounding box center [280, 220] width 108 height 12
click at [336, 251] on textarea "You're welcome, and have a lovely evening" at bounding box center [334, 259] width 230 height 31
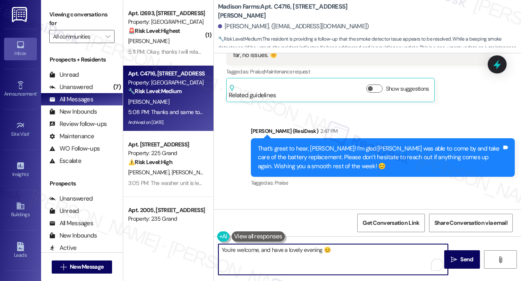
click at [275, 257] on textarea "You're welcome, and have a lovely evening 😊" at bounding box center [334, 259] width 230 height 31
drag, startPoint x: 260, startPoint y: 250, endPoint x: 189, endPoint y: 249, distance: 70.2
click at [189, 249] on div "( 1 ) Apt. I2693, [STREET_ADDRESS][PERSON_NAME] Property: Madison Farms 🚨 Risk …" at bounding box center [322, 140] width 398 height 281
type textarea "Thank you and have a lovely evening 😊🌸"
click at [470, 258] on span "Send" at bounding box center [467, 259] width 13 height 9
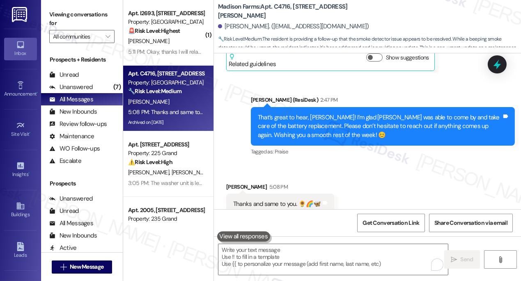
scroll to position [5038, 0]
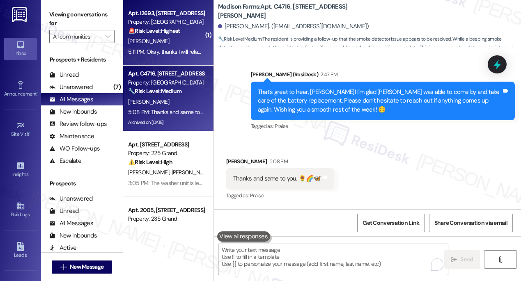
click at [177, 50] on div "5:11 PM: Okay, thanks I will relay that to him. 5:11 PM: Okay, thanks I will re…" at bounding box center [178, 51] width 101 height 7
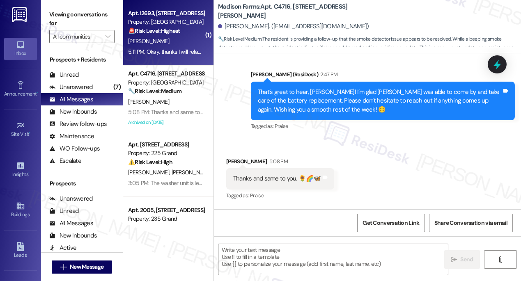
type textarea "Fetching suggested responses. Please feel free to read through the conversation…"
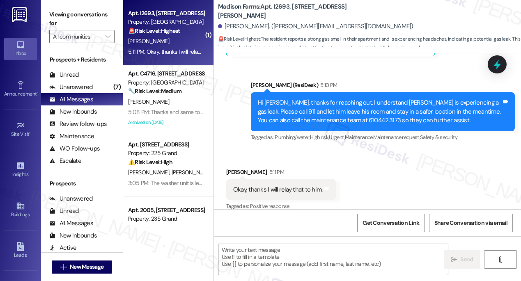
type textarea "Fetching suggested responses. Please feel free to read through the conversation…"
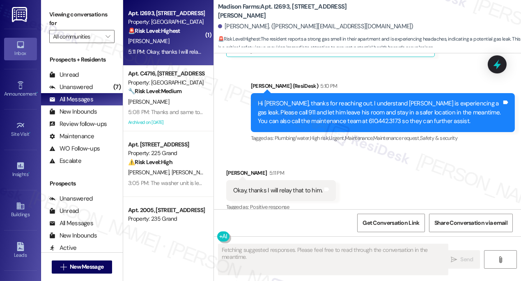
scroll to position [2815, 0]
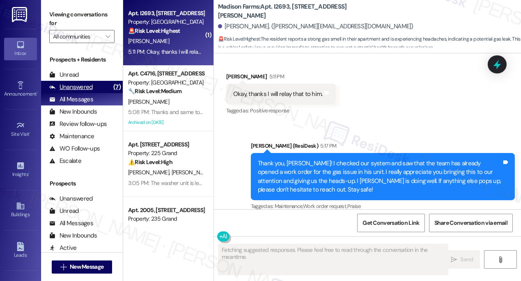
click at [94, 81] on div "Unanswered (7)" at bounding box center [82, 87] width 82 height 12
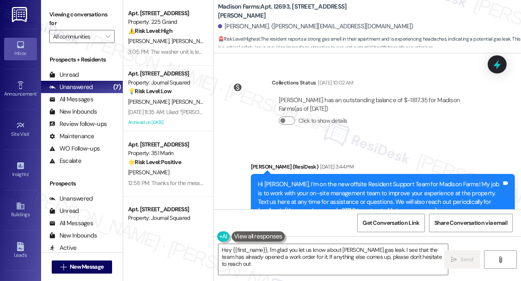
type textarea "Hey {{first_name}}, I'm glad you let us know about [PERSON_NAME] gas leak. I se…"
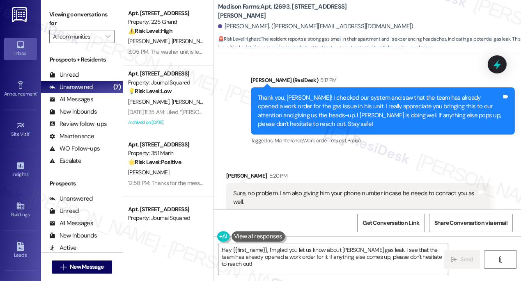
scroll to position [2881, 0]
click at [316, 189] on div "Sure, no problem. I am also giving him your phone number incase he needs to con…" at bounding box center [355, 198] width 244 height 18
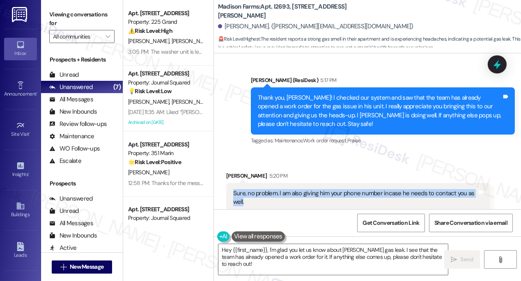
click at [316, 189] on div "Sure, no problem. I am also giving him your phone number incase he needs to con…" at bounding box center [355, 198] width 244 height 18
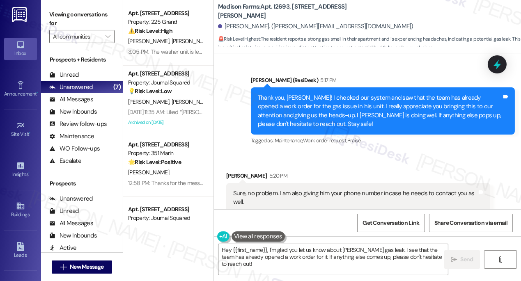
click at [293, 94] on div "Thank you, [PERSON_NAME]! I checked our system and saw that the team has alread…" at bounding box center [380, 111] width 244 height 35
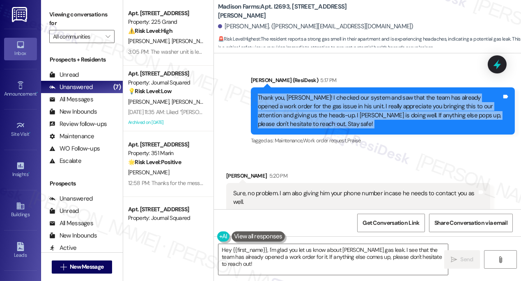
click at [293, 94] on div "Thank you, [PERSON_NAME]! I checked our system and saw that the team has alread…" at bounding box center [380, 111] width 244 height 35
click at [350, 110] on div "Thank you, [PERSON_NAME]! I checked our system and saw that the team has alread…" at bounding box center [380, 111] width 244 height 35
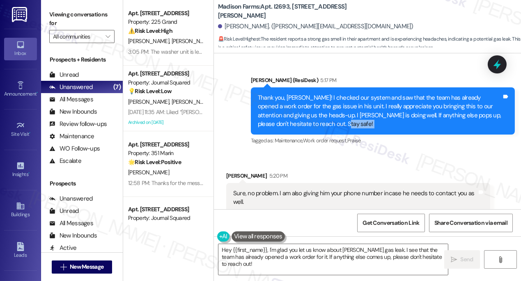
click at [350, 110] on div "Thank you, [PERSON_NAME]! I checked our system and saw that the team has alread…" at bounding box center [380, 111] width 244 height 35
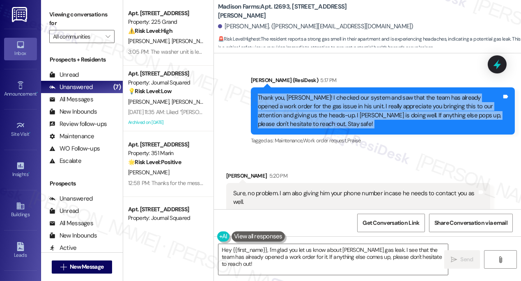
click at [350, 110] on div "Thank you, [PERSON_NAME]! I checked our system and saw that the team has alread…" at bounding box center [380, 111] width 244 height 35
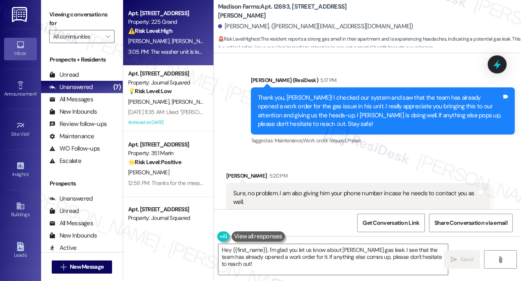
click at [198, 47] on div "3:05 PM: The washer unit is leaking water and it's going under the tiles. Also,…" at bounding box center [166, 52] width 78 height 10
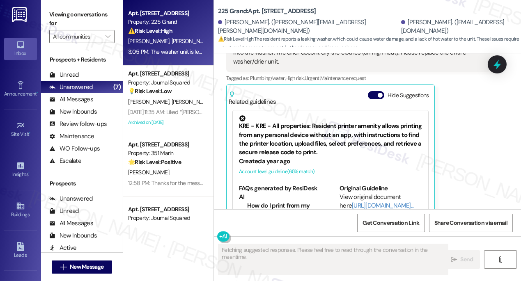
scroll to position [1457, 0]
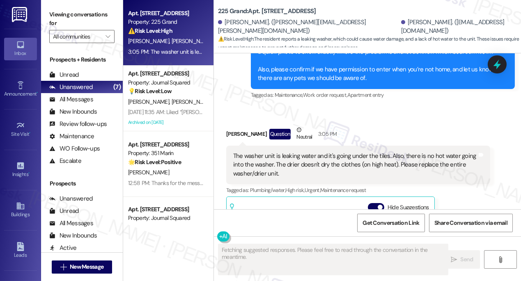
click at [286, 152] on div "The washer unit is leaking water and it's going under the tiles. Also, there is…" at bounding box center [355, 165] width 244 height 26
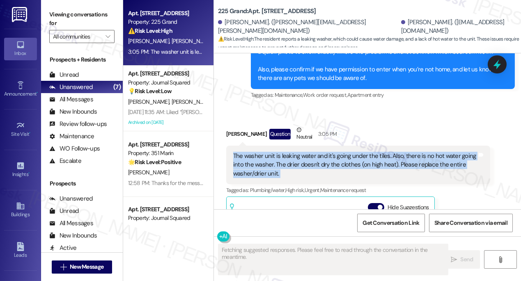
click at [286, 152] on div "The washer unit is leaking water and it's going under the tiles. Also, there is…" at bounding box center [355, 165] width 244 height 26
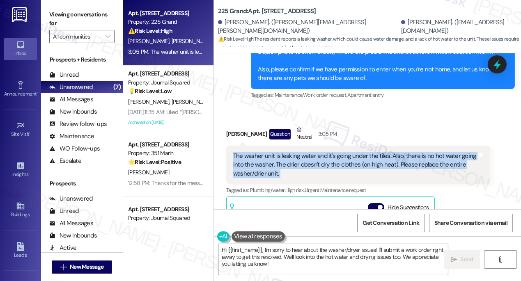
click at [246, 152] on div "The washer unit is leaking water and it's going under the tiles. Also, there is…" at bounding box center [355, 165] width 244 height 26
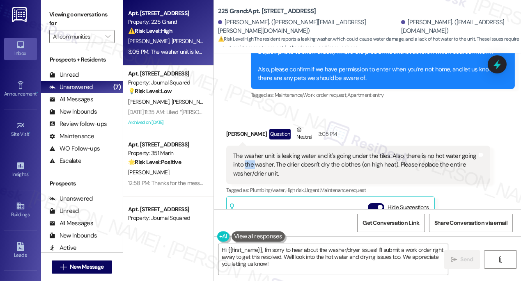
click at [246, 152] on div "The washer unit is leaking water and it's going under the tiles. Also, there is…" at bounding box center [355, 165] width 244 height 26
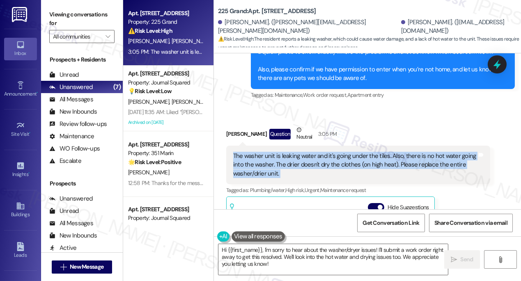
click at [246, 152] on div "The washer unit is leaking water and it's going under the tiles. Also, there is…" at bounding box center [355, 165] width 244 height 26
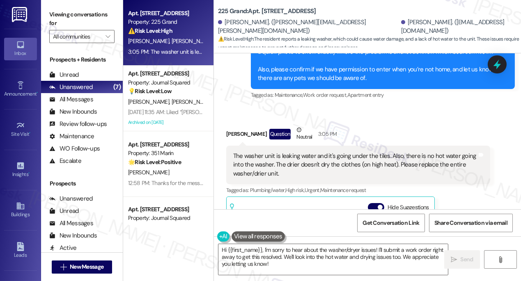
click at [481, 24] on div "[PERSON_NAME]. ([PERSON_NAME][EMAIL_ADDRESS][PERSON_NAME][DOMAIN_NAME]) [PERSON…" at bounding box center [369, 26] width 303 height 16
click at [62, 9] on label "Viewing conversations for" at bounding box center [81, 19] width 65 height 22
click at [247, 152] on div "The washer unit is leaking water and it's going under the tiles. Also, there is…" at bounding box center [355, 165] width 244 height 26
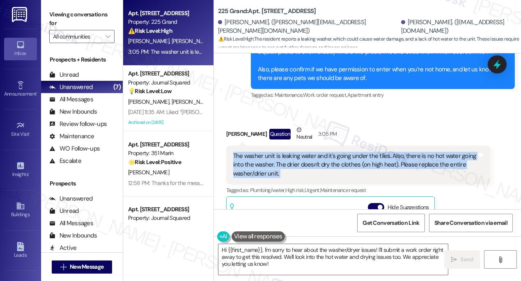
click at [247, 152] on div "The washer unit is leaking water and it's going under the tiles. Also, there is…" at bounding box center [355, 165] width 244 height 26
click at [260, 156] on div "The washer unit is leaking water and it's going under the tiles. Also, there is…" at bounding box center [355, 165] width 244 height 26
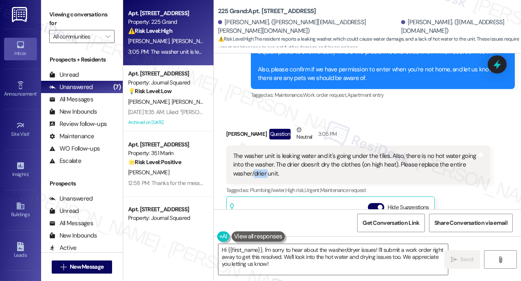
click at [260, 156] on div "The washer unit is leaking water and it's going under the tiles. Also, there is…" at bounding box center [355, 165] width 244 height 26
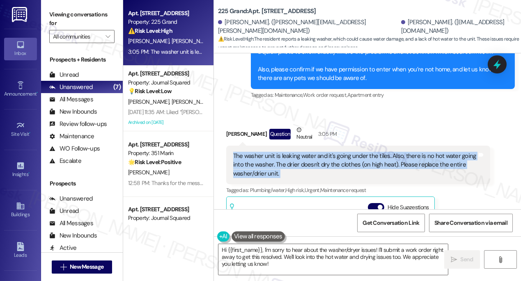
click at [260, 156] on div "The washer unit is leaking water and it's going under the tiles. Also, there is…" at bounding box center [355, 165] width 244 height 26
click at [293, 248] on textarea "Hi {{first_name}}, I'm sorry to hear about the washer/dryer issues! I'll submit…" at bounding box center [334, 259] width 230 height 31
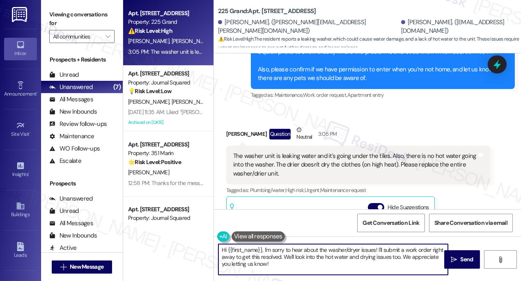
click at [293, 248] on textarea "Hi {{first_name}}, I'm sorry to hear about the washer/dryer issues! I'll submit…" at bounding box center [334, 259] width 230 height 31
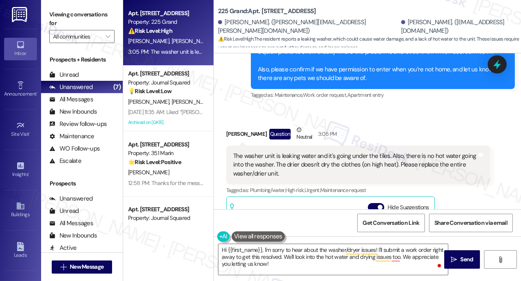
click at [61, 7] on div "Viewing conversations for All communities " at bounding box center [82, 25] width 82 height 51
click at [267, 152] on div "The washer unit is leaking water and it's going under the tiles. Also, there is…" at bounding box center [355, 165] width 244 height 26
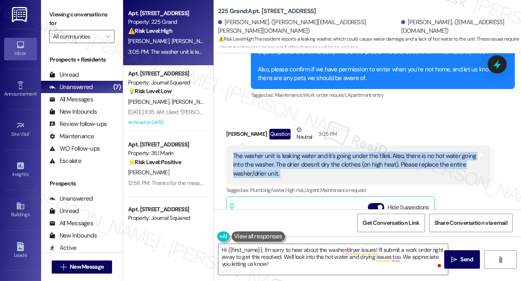
click at [267, 152] on div "The washer unit is leaking water and it's going under the tiles. Also, there is…" at bounding box center [355, 165] width 244 height 26
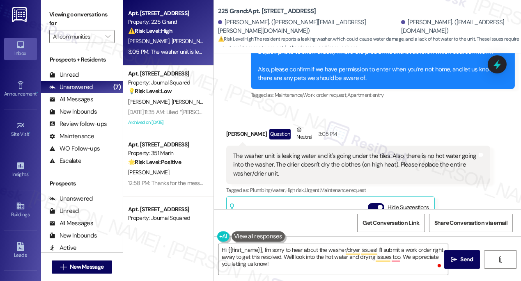
click at [283, 260] on textarea "Hi {{first_name}}, I'm sorry to hear about the washer/dryer issues! I'll submit…" at bounding box center [334, 259] width 230 height 31
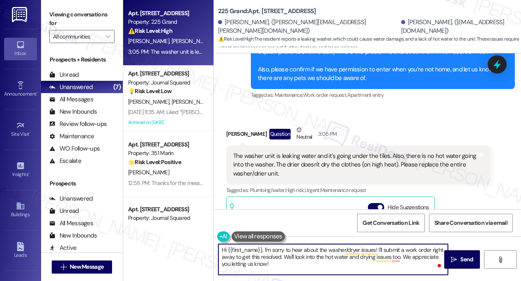
click at [283, 260] on textarea "Hi {{first_name}}, I'm sorry to hear about the washer/dryer issues! I'll submit…" at bounding box center [334, 259] width 230 height 31
click at [287, 260] on textarea "Hi {{first_name}}, I'm sorry to hear about the washer/dryer issues! I'll submit…" at bounding box center [334, 259] width 230 height 31
drag, startPoint x: 291, startPoint y: 268, endPoint x: 284, endPoint y: 256, distance: 13.6
click at [284, 256] on textarea "Hi {{first_name}}, I'm sorry to hear about the washer/dryer issues! I'll submit…" at bounding box center [334, 259] width 230 height 31
click at [300, 260] on textarea "Hi {{first_name}}, I'm sorry to hear about the washer/dryer issues! I'll submit…" at bounding box center [334, 259] width 230 height 31
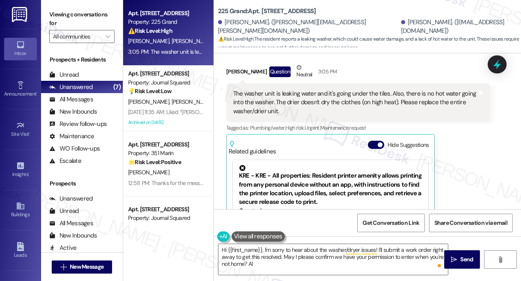
scroll to position [1457, 0]
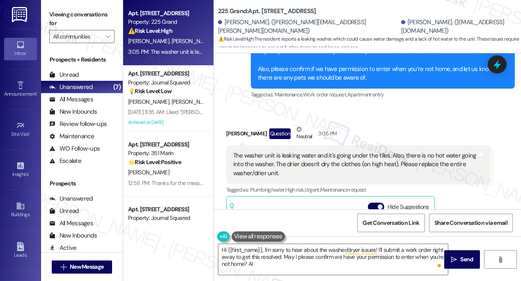
click at [277, 152] on div "The washer unit is leaking water and it's going under the tiles. Also, there is…" at bounding box center [355, 165] width 244 height 26
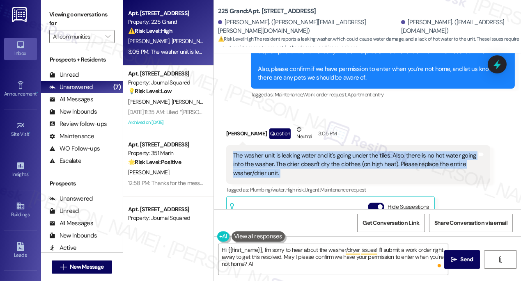
click at [277, 152] on div "The washer unit is leaking water and it's going under the tiles. Also, there is…" at bounding box center [355, 165] width 244 height 26
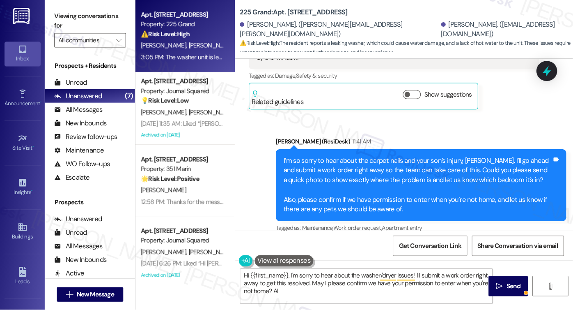
scroll to position [1345, 0]
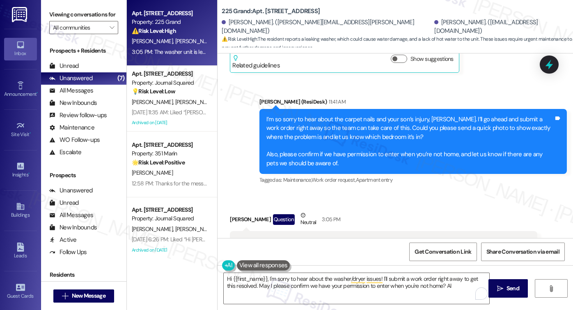
click at [380, 115] on div "I’m so sorry to hear about the carpet nails and your son’s injury, [PERSON_NAME…" at bounding box center [411, 141] width 288 height 53
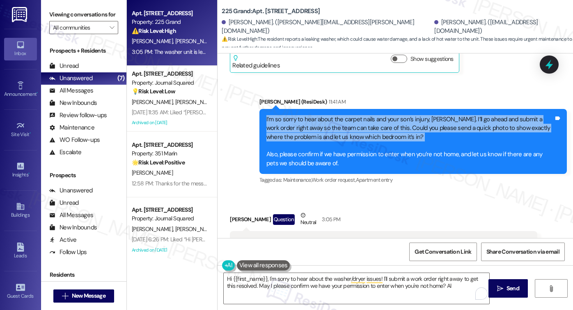
click at [380, 115] on div "I’m so sorry to hear about the carpet nails and your son’s injury, [PERSON_NAME…" at bounding box center [411, 141] width 288 height 53
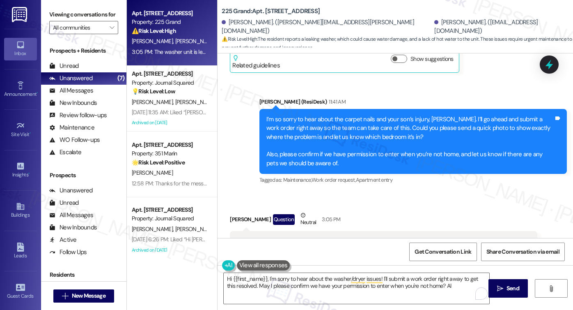
click at [296, 237] on div "The washer unit is leaking water and it's going under the tiles. Also, there is…" at bounding box center [381, 246] width 288 height 18
click at [281, 120] on div "I’m so sorry to hear about the carpet nails and your son’s injury, [PERSON_NAME…" at bounding box center [411, 141] width 288 height 53
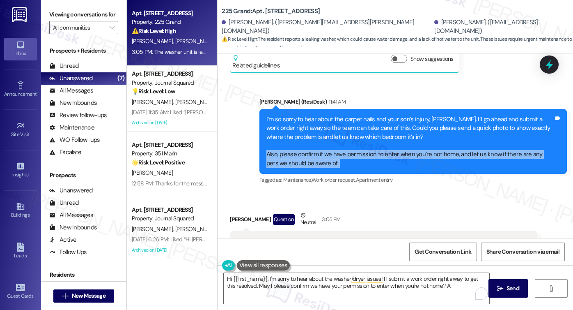
click at [281, 120] on div "I’m so sorry to hear about the carpet nails and your son’s injury, [PERSON_NAME…" at bounding box center [411, 141] width 288 height 53
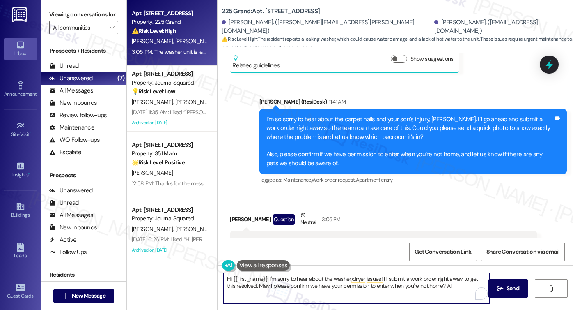
drag, startPoint x: 267, startPoint y: 279, endPoint x: 196, endPoint y: 266, distance: 72.3
click at [196, 266] on div "Apt. [STREET_ADDRESS] Property: 225 Grand ⚠️ Risk Level: High The resident repo…" at bounding box center [350, 155] width 446 height 310
drag, startPoint x: 230, startPoint y: 278, endPoint x: 243, endPoint y: 277, distance: 12.7
click at [230, 278] on textarea "I'm sorry to hear about the washer/dryer issues! I'll submit a work order right…" at bounding box center [357, 288] width 266 height 31
drag, startPoint x: 423, startPoint y: 287, endPoint x: 373, endPoint y: 276, distance: 51.3
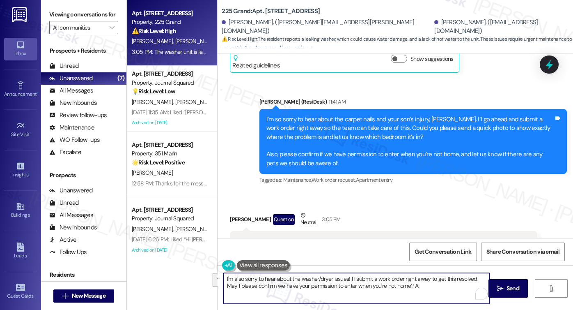
click at [373, 276] on textarea "I'm also sorry to hear about the washer/dryer issues! I'll submit a work order …" at bounding box center [357, 288] width 266 height 31
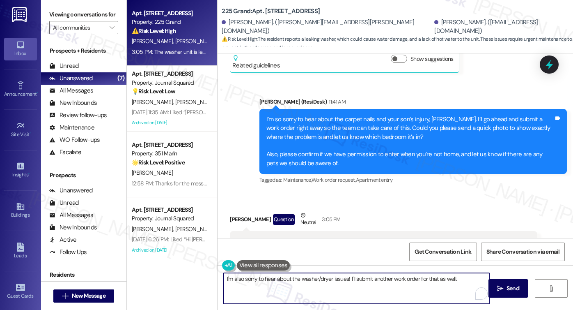
click at [378, 237] on div "The washer unit is leaking water and it's going under the tiles. Also, there is…" at bounding box center [381, 246] width 288 height 18
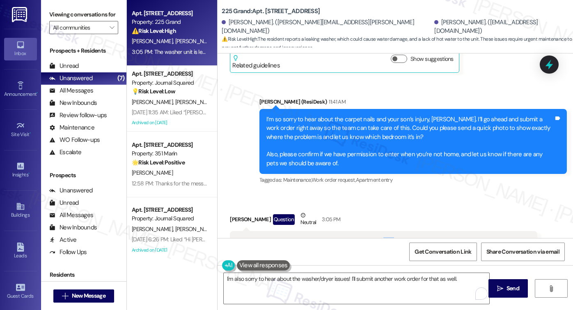
click at [378, 237] on div "The washer unit is leaking water and it's going under the tiles. Also, there is…" at bounding box center [381, 246] width 288 height 18
click at [434, 211] on div "[PERSON_NAME] Question Neutral 3:05 PM" at bounding box center [384, 221] width 308 height 20
click at [461, 279] on textarea "I'm also sorry to hear about the washer/dryer issues! I'll submit another work …" at bounding box center [357, 288] width 266 height 31
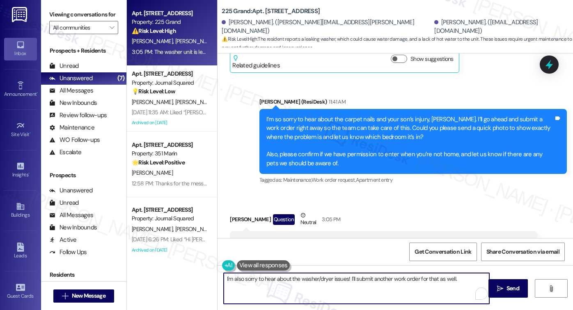
click at [298, 278] on textarea "I'm also sorry to hear about the washer/dryer issues! I'll submit another work …" at bounding box center [357, 288] width 266 height 31
click at [391, 281] on textarea "I'm also sorry to hear about the hot water and washer/dryer issues! I'll submit…" at bounding box center [357, 288] width 266 height 31
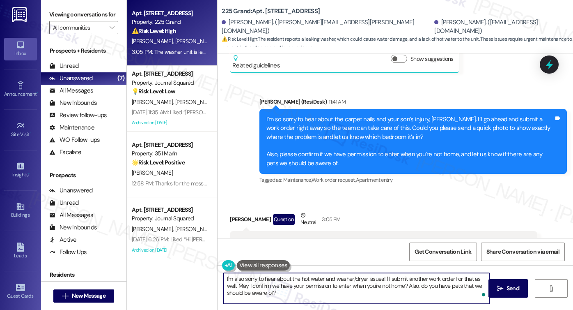
click at [346, 281] on textarea "I'm also sorry to hear about the hot water and washer/dryer issues! I'll submit…" at bounding box center [357, 288] width 266 height 31
click at [348, 281] on textarea "I'm also sorry to hear about the hot water and washer/dryer issues! I'll submit…" at bounding box center [357, 288] width 266 height 31
click at [292, 281] on textarea "I'm also sorry to hear about the hot water and washer/dryer issues! I'll submit…" at bounding box center [357, 288] width 266 height 31
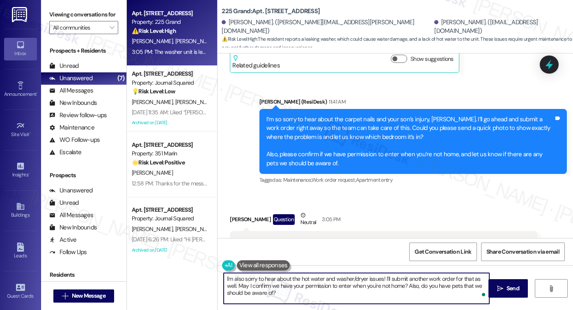
click at [292, 281] on textarea "I'm also sorry to hear about the hot water and washer/dryer issues! I'll submit…" at bounding box center [357, 288] width 266 height 31
click at [365, 237] on div "The washer unit is leaking water and it's going under the tiles. Also, there is…" at bounding box center [381, 246] width 288 height 18
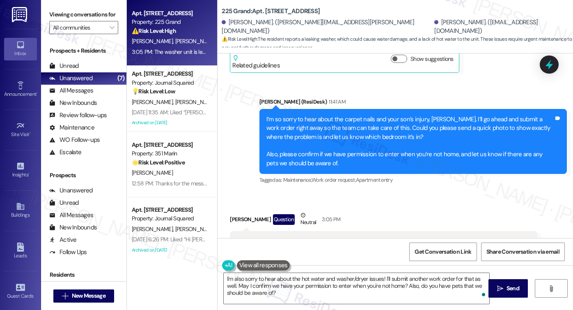
click at [365, 237] on div "The washer unit is leaking water and it's going under the tiles. Also, there is…" at bounding box center [381, 246] width 288 height 18
click at [403, 237] on div "The washer unit is leaking water and it's going under the tiles. Also, there is…" at bounding box center [381, 246] width 288 height 18
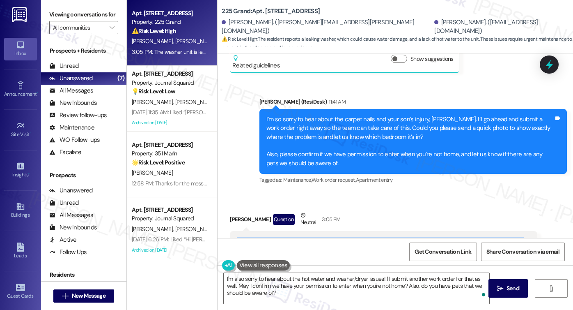
click at [77, 17] on label "Viewing conversations for" at bounding box center [83, 14] width 69 height 13
click at [264, 11] on b "225 Grand: Apt. [STREET_ADDRESS]" at bounding box center [271, 11] width 98 height 9
copy b "823"
click at [100, 10] on label "Viewing conversations for" at bounding box center [83, 14] width 69 height 13
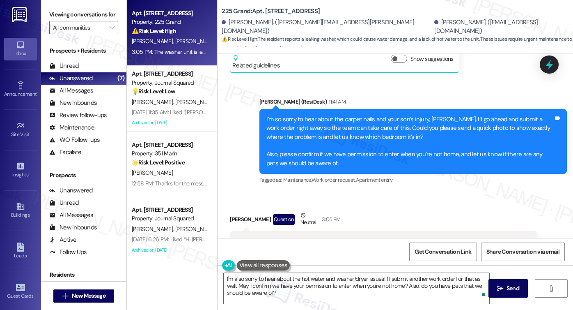
click at [57, 18] on label "Viewing conversations for" at bounding box center [83, 14] width 69 height 13
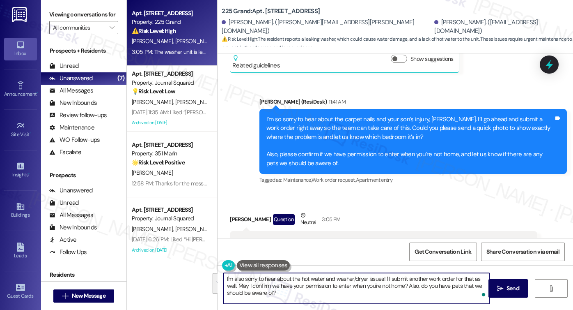
drag, startPoint x: 384, startPoint y: 292, endPoint x: 384, endPoint y: 277, distance: 14.8
click at [384, 277] on textarea "I'm also sorry to hear about the hot water and washer/dryer issues! I'll submit…" at bounding box center [357, 288] width 266 height 31
click at [281, 281] on textarea "I'm also sorry to hear about the hot water and washer/dryer issues! Upon checki…" at bounding box center [357, 288] width 266 height 31
type textarea "I'm also sorry to hear about the hot water and washer/dryer issues! Upon checki…"
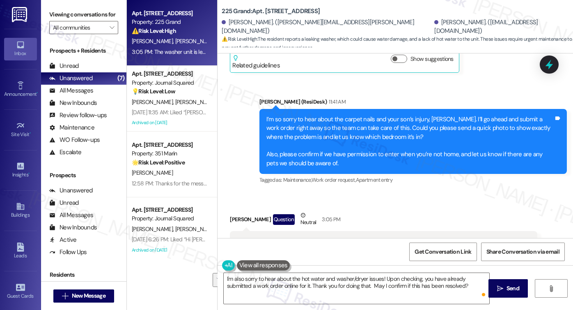
drag, startPoint x: 56, startPoint y: 16, endPoint x: 65, endPoint y: 18, distance: 9.2
click at [56, 16] on label "Viewing conversations for" at bounding box center [83, 14] width 69 height 13
click at [469, 281] on textarea "I'm also sorry to hear about the hot water and washer/dryer issues! Upon checki…" at bounding box center [357, 288] width 266 height 31
click at [493, 281] on button " Send" at bounding box center [509, 288] width 40 height 18
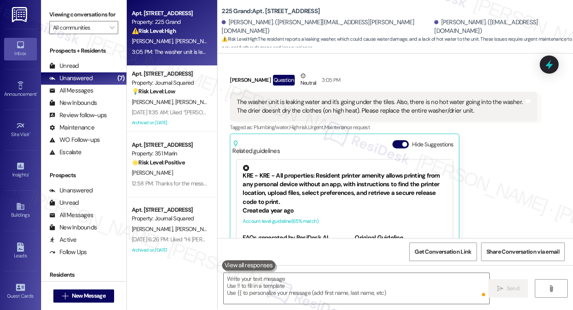
scroll to position [1499, 0]
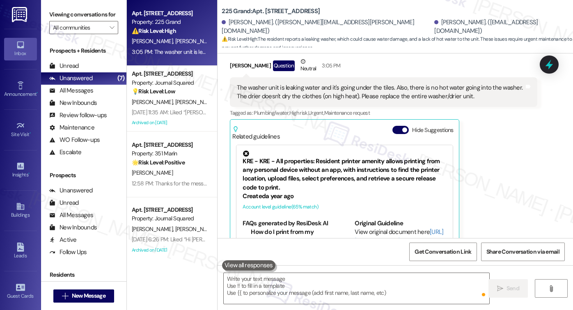
click at [73, 10] on label "Viewing conversations for" at bounding box center [83, 14] width 69 height 13
drag, startPoint x: 58, startPoint y: 17, endPoint x: 66, endPoint y: 18, distance: 8.7
click at [58, 17] on label "Viewing conversations for" at bounding box center [83, 14] width 69 height 13
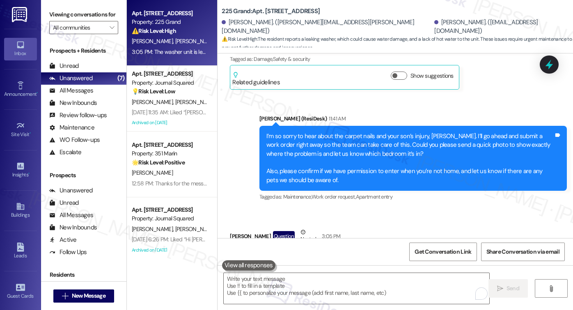
scroll to position [1278, 0]
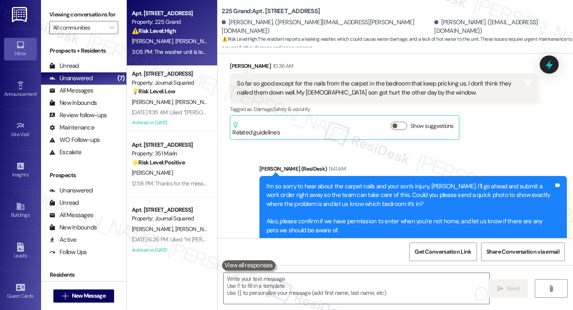
click at [293, 182] on div "I’m so sorry to hear about the carpet nails and your son’s injury, [PERSON_NAME…" at bounding box center [411, 208] width 288 height 53
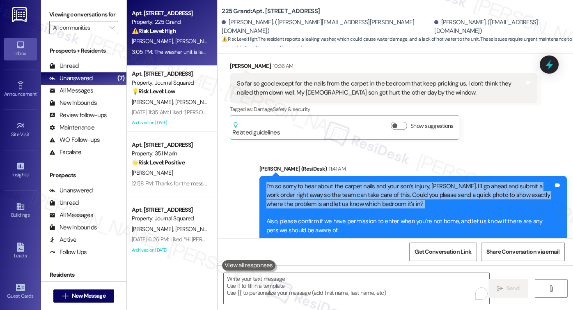
click at [293, 182] on div "I’m so sorry to hear about the carpet nails and your son’s injury, [PERSON_NAME…" at bounding box center [411, 208] width 288 height 53
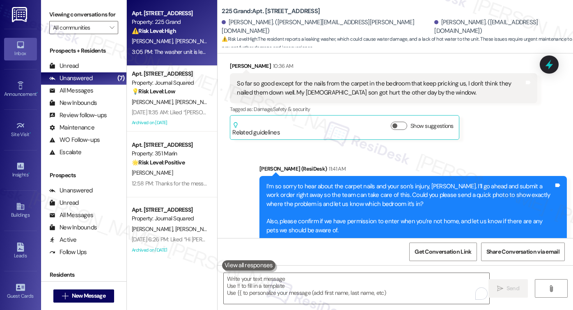
click at [403, 164] on div "[PERSON_NAME] (ResiDesk) 11:41 AM" at bounding box center [414, 170] width 308 height 12
click at [390, 182] on div "I’m so sorry to hear about the carpet nails and your son’s injury, [PERSON_NAME…" at bounding box center [411, 208] width 288 height 53
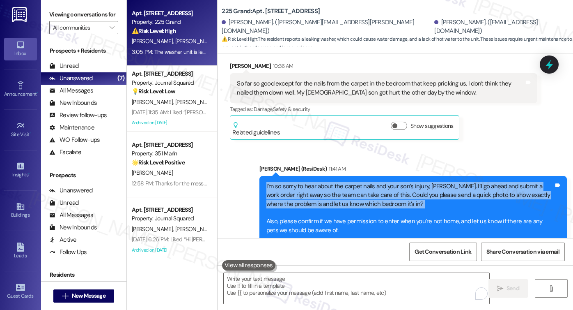
click at [390, 182] on div "I’m so sorry to hear about the carpet nails and your son’s injury, [PERSON_NAME…" at bounding box center [411, 208] width 288 height 53
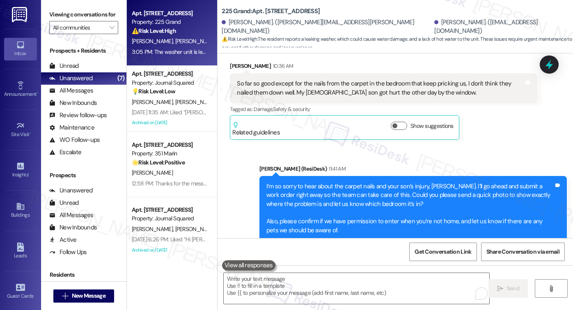
click at [383, 164] on div "[PERSON_NAME] (ResiDesk) 11:41 AM" at bounding box center [414, 170] width 308 height 12
click at [377, 182] on div "I’m so sorry to hear about the carpet nails and your son’s injury, [PERSON_NAME…" at bounding box center [411, 208] width 288 height 53
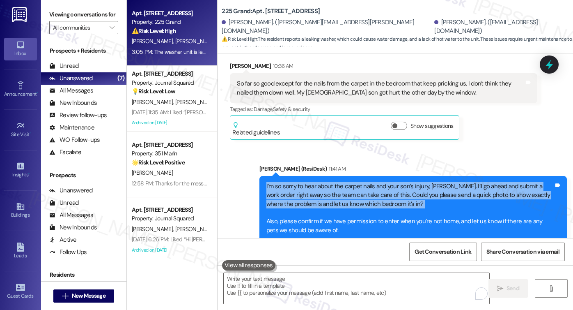
click at [377, 182] on div "I’m so sorry to hear about the carpet nails and your son’s injury, [PERSON_NAME…" at bounding box center [411, 208] width 288 height 53
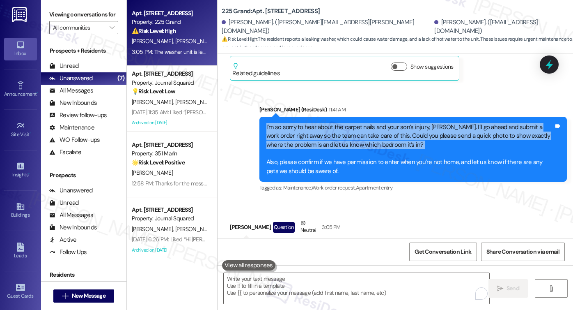
scroll to position [1319, 0]
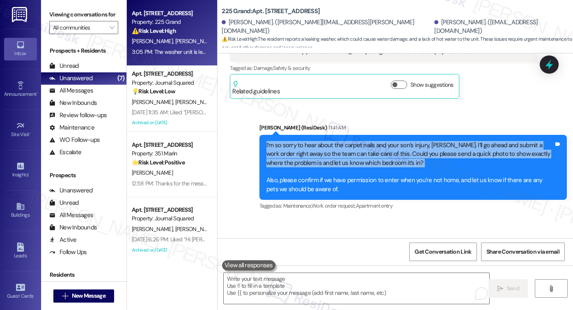
click at [373, 141] on div "I’m so sorry to hear about the carpet nails and your son’s injury, [PERSON_NAME…" at bounding box center [411, 167] width 288 height 53
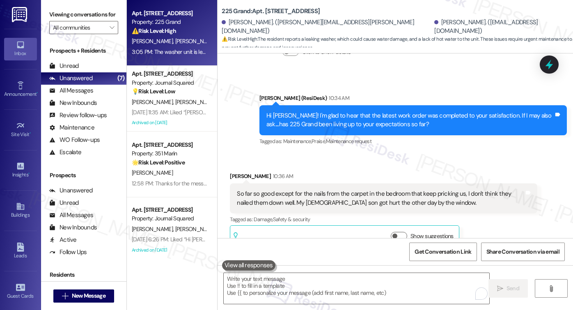
scroll to position [1155, 0]
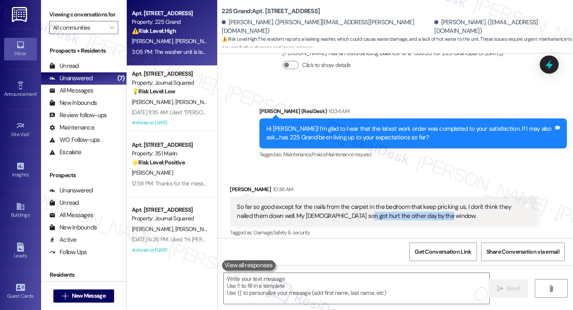
drag, startPoint x: 375, startPoint y: 178, endPoint x: 460, endPoint y: 178, distance: 85.4
click at [460, 203] on div "So far so good except for the nails from the carpet in the bedroom that keep pr…" at bounding box center [381, 212] width 288 height 18
drag, startPoint x: 464, startPoint y: 168, endPoint x: 481, endPoint y: 178, distance: 19.7
click at [481, 203] on div "So far so good except for the nails from the carpet in the bedroom that keep pr…" at bounding box center [381, 212] width 288 height 18
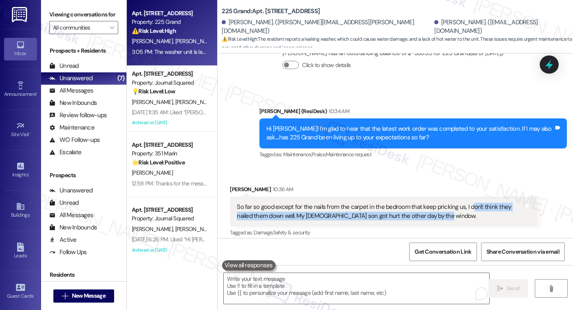
click at [430, 203] on div "So far so good except for the nails from the carpet in the bedroom that keep pr…" at bounding box center [381, 212] width 288 height 18
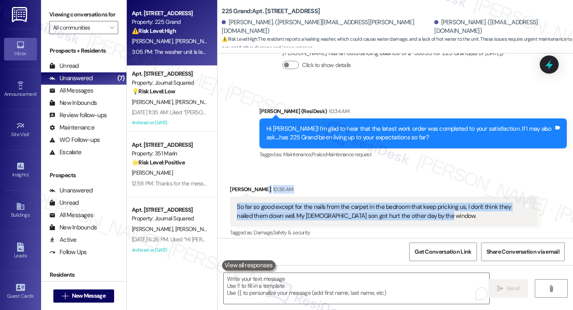
drag, startPoint x: 447, startPoint y: 185, endPoint x: 290, endPoint y: 156, distance: 159.6
click at [290, 185] on div "[PERSON_NAME] 10:36 AM So far so good except for the nails from the carpet in t…" at bounding box center [384, 224] width 308 height 78
click at [371, 203] on div "So far so good except for the nails from the carpet in the bedroom that keep pr…" at bounding box center [381, 212] width 288 height 18
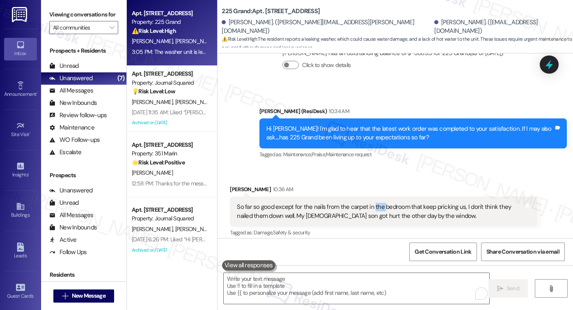
click at [371, 203] on div "So far so good except for the nails from the carpet in the bedroom that keep pr…" at bounding box center [381, 212] width 288 height 18
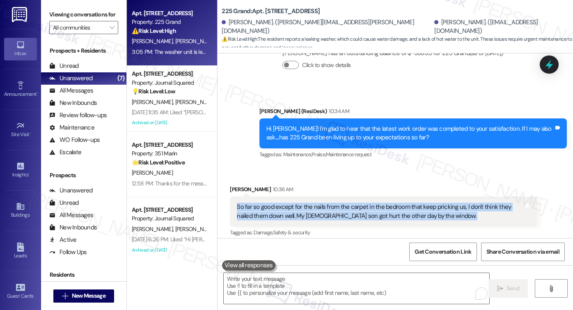
click at [371, 203] on div "So far so good except for the nails from the carpet in the bedroom that keep pr…" at bounding box center [381, 212] width 288 height 18
